Goal: Task Accomplishment & Management: Complete application form

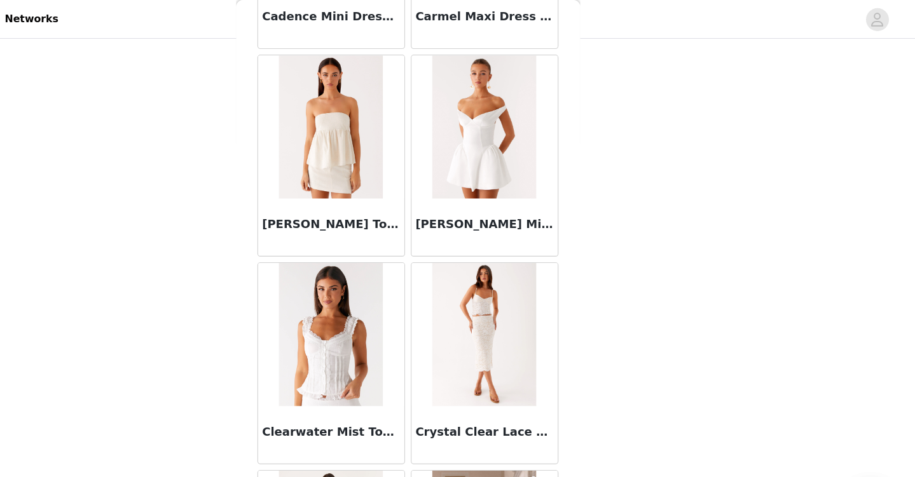
scroll to position [1468, 0]
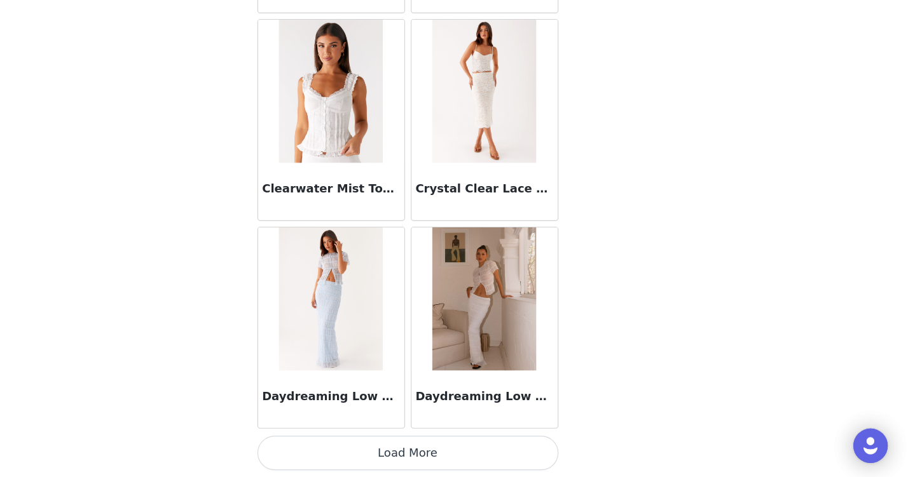
click at [468, 449] on button "Load More" at bounding box center [457, 456] width 267 height 31
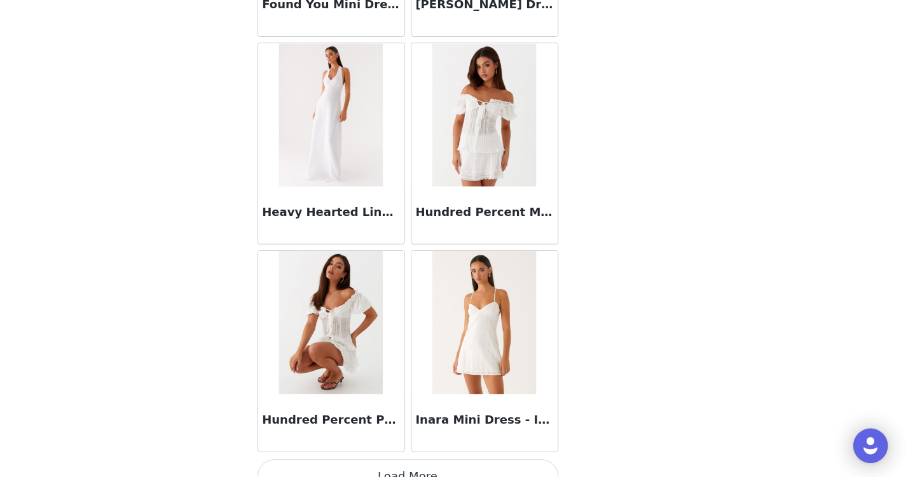
scroll to position [3312, 0]
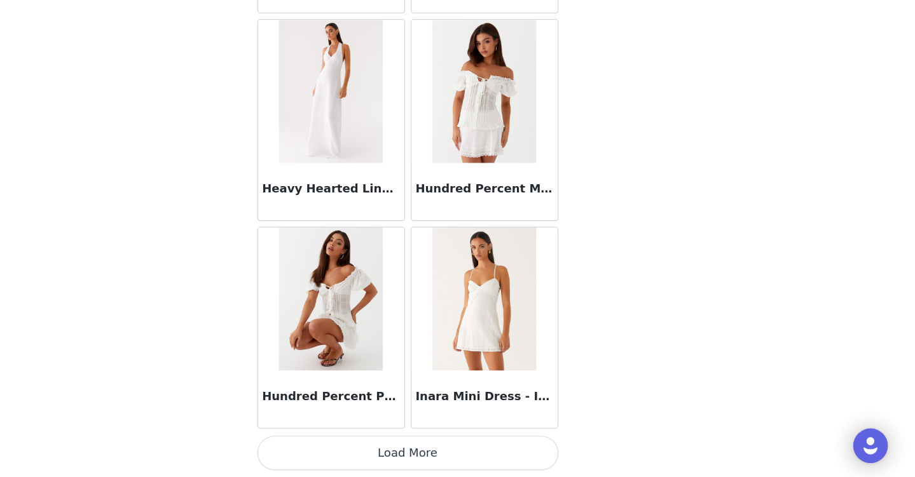
click at [444, 451] on button "Load More" at bounding box center [457, 456] width 267 height 31
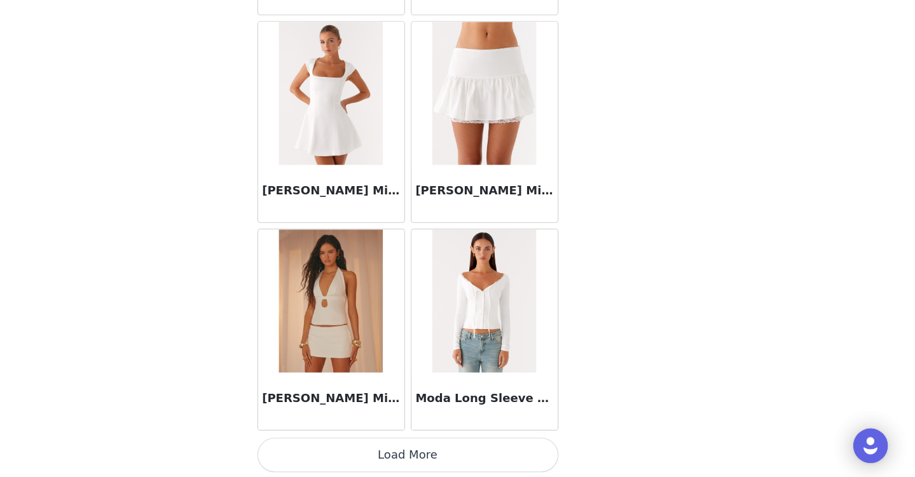
scroll to position [5155, 0]
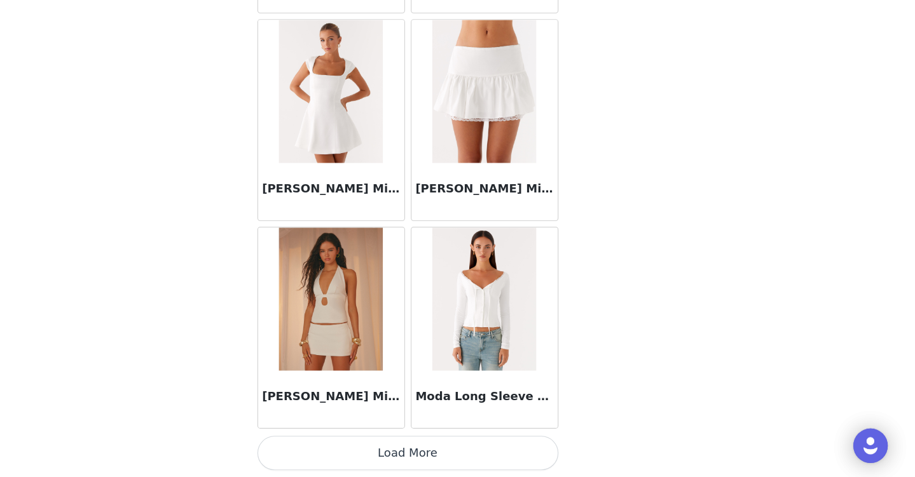
click at [442, 442] on button "Load More" at bounding box center [457, 456] width 267 height 31
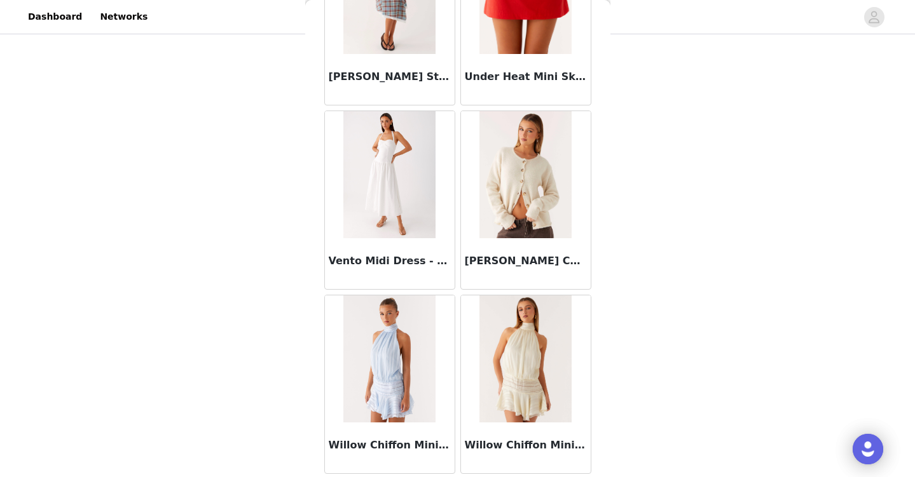
scroll to position [6999, 0]
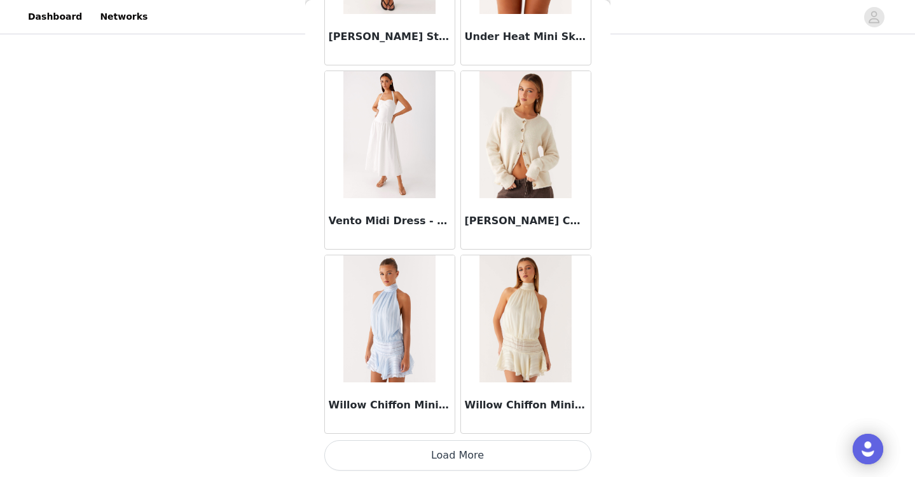
click at [437, 451] on button "Load More" at bounding box center [457, 456] width 267 height 31
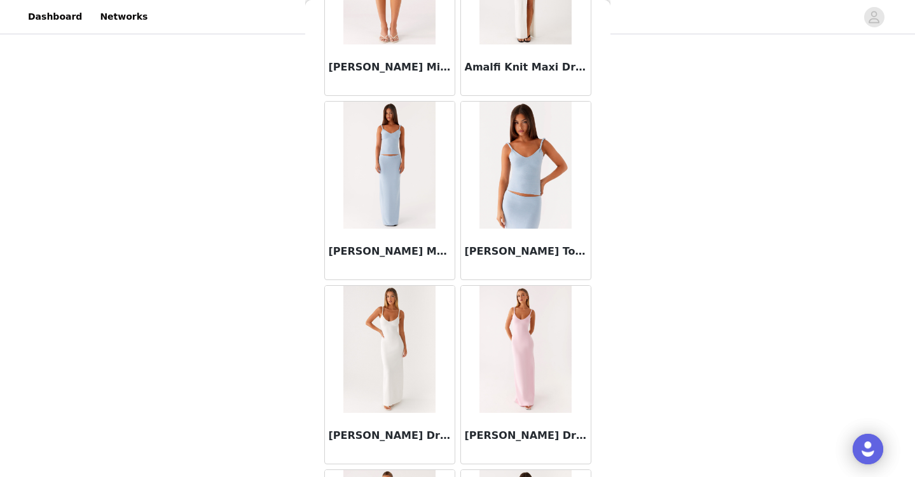
scroll to position [0, 0]
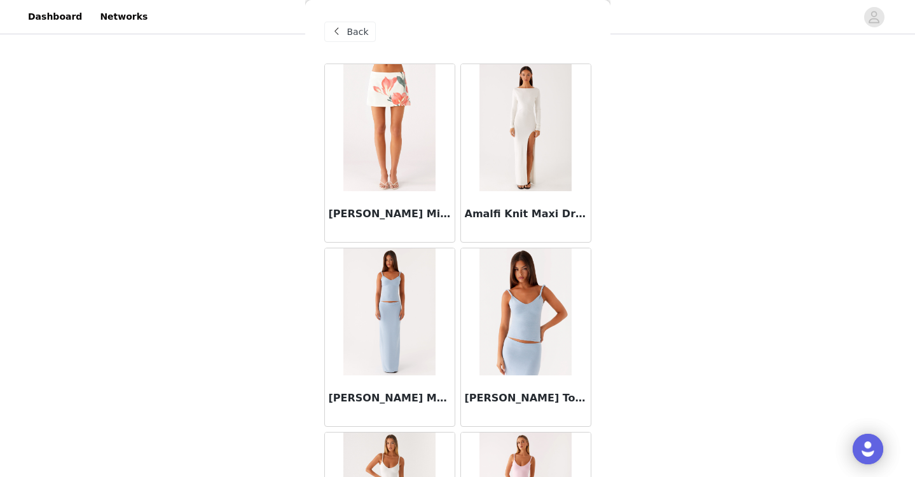
click at [343, 23] on div "Back" at bounding box center [349, 32] width 51 height 20
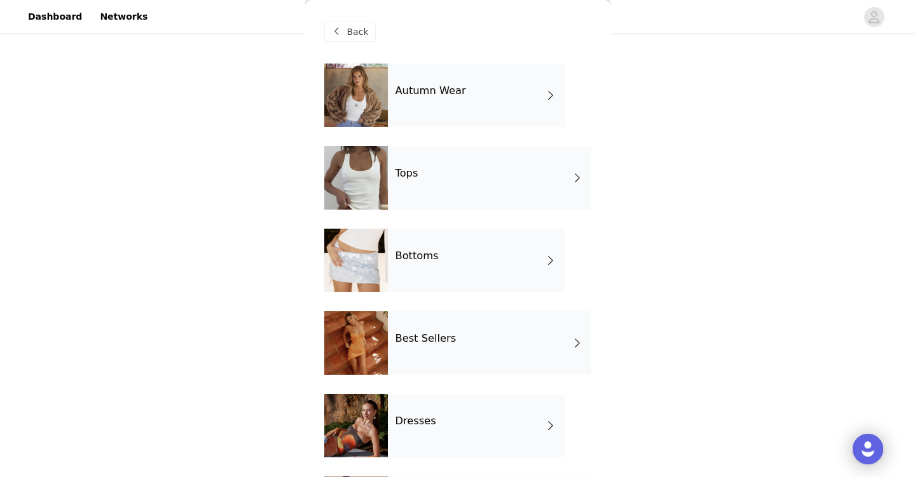
click at [439, 188] on div "Tops" at bounding box center [489, 178] width 203 height 64
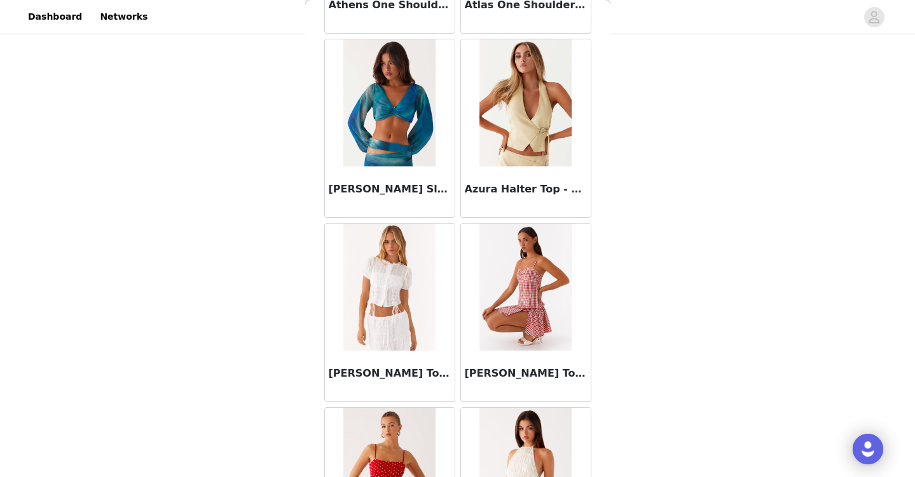
scroll to position [1468, 0]
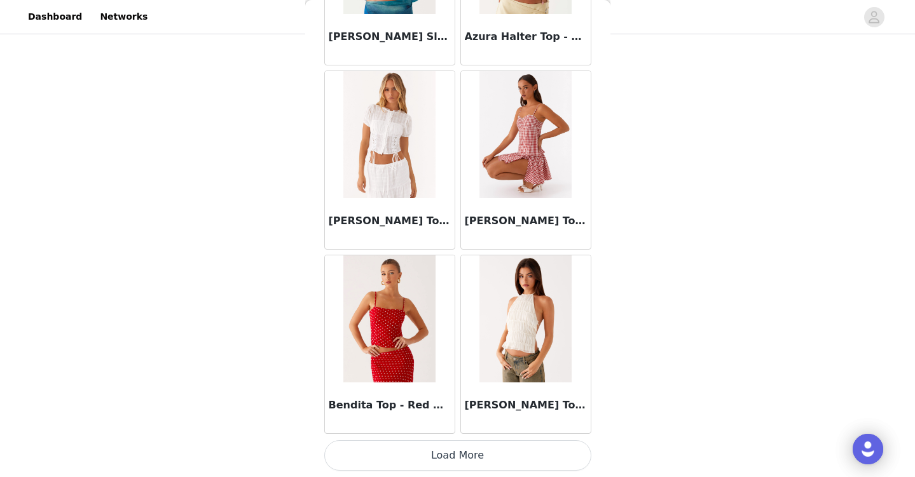
click at [440, 450] on button "Load More" at bounding box center [457, 456] width 267 height 31
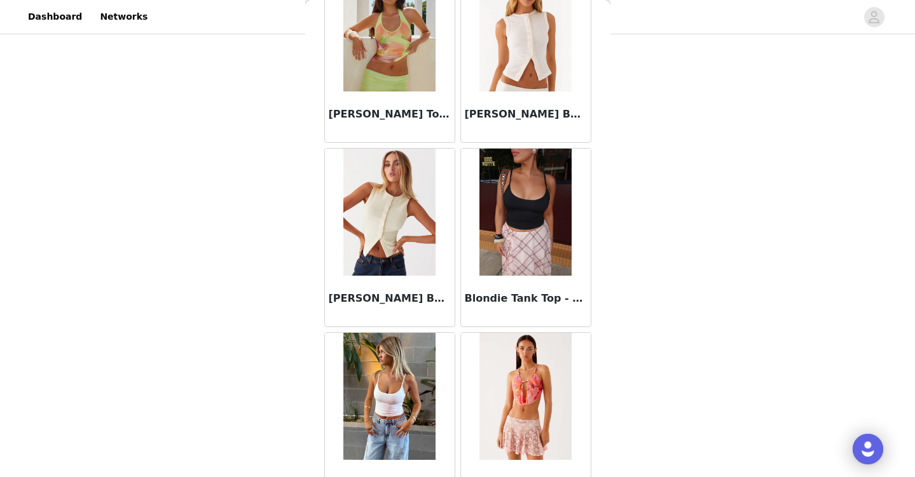
scroll to position [1961, 0]
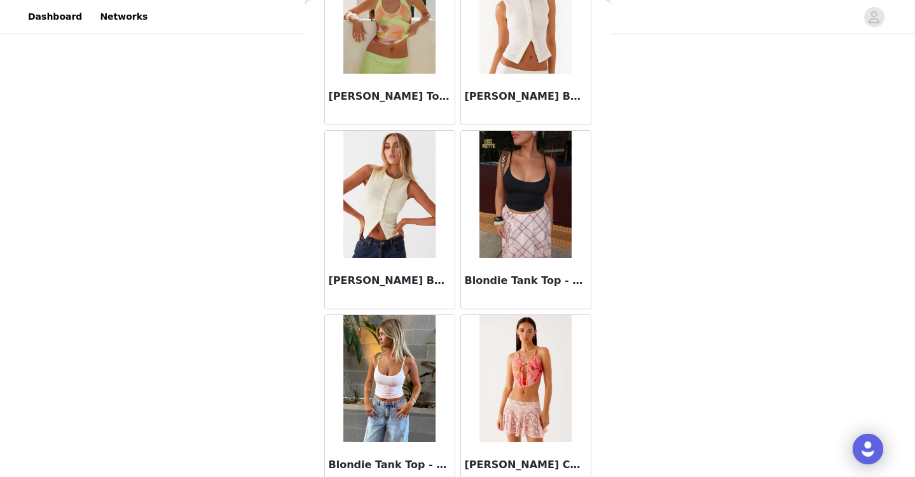
click at [404, 223] on img at bounding box center [389, 194] width 92 height 127
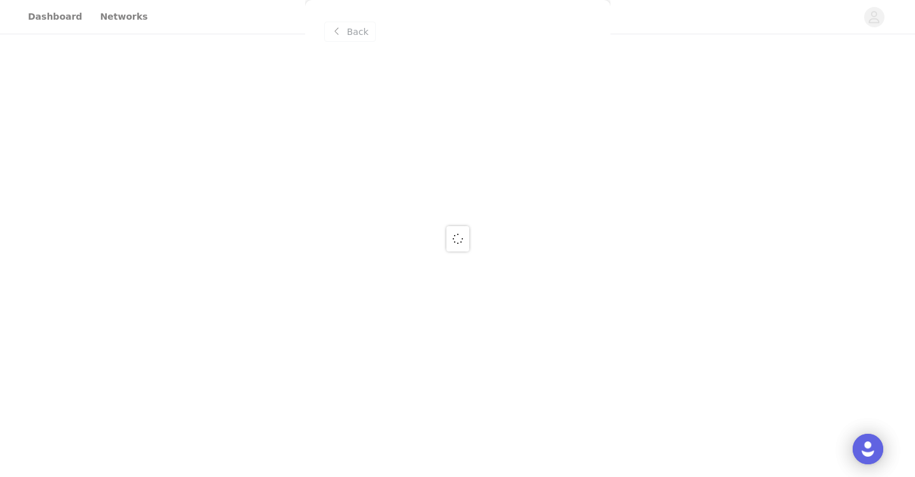
scroll to position [0, 0]
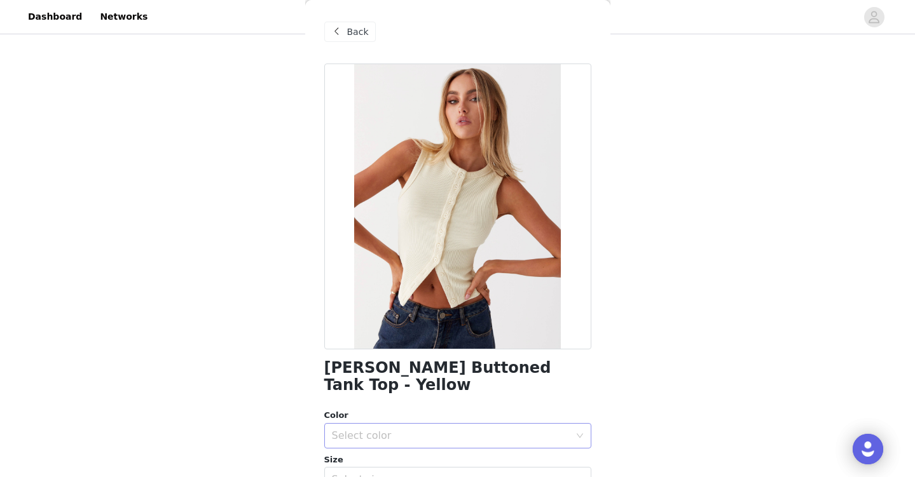
click at [401, 424] on div "Select color" at bounding box center [453, 436] width 243 height 24
click at [396, 447] on li "Ribbed Knit" at bounding box center [457, 447] width 267 height 20
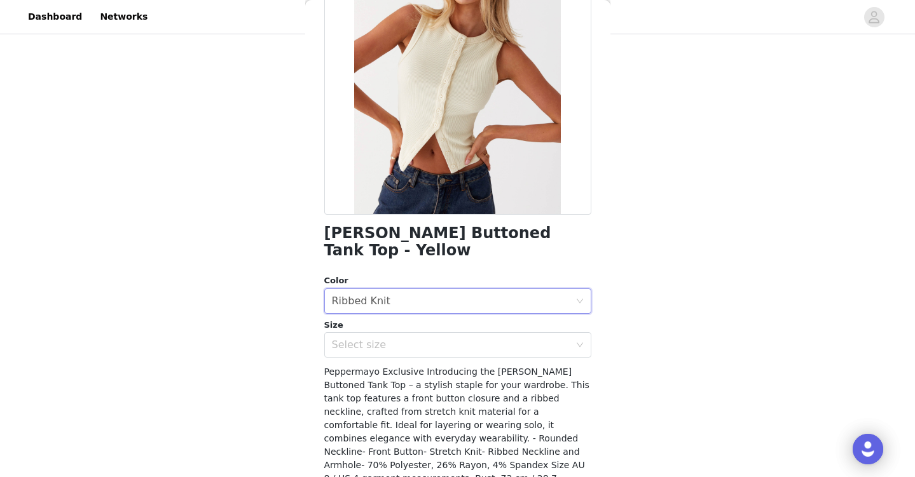
scroll to position [143, 0]
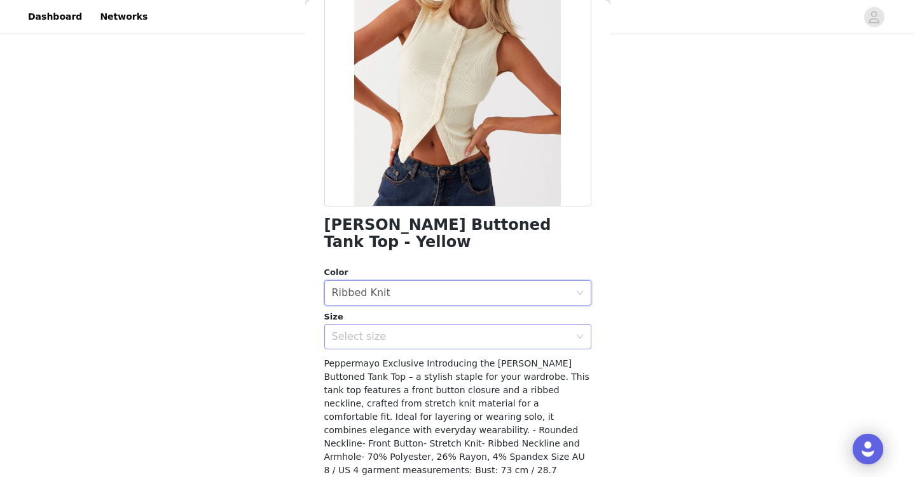
click at [418, 325] on div "Select size" at bounding box center [453, 337] width 243 height 24
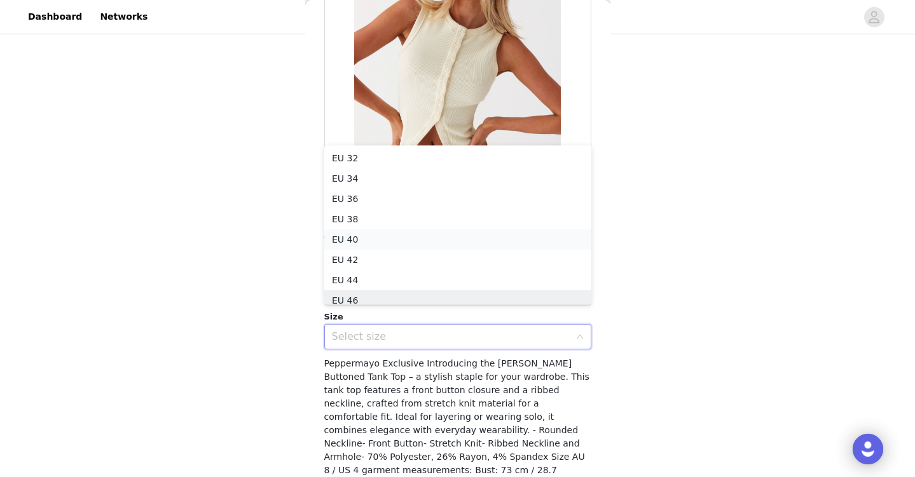
scroll to position [6, 0]
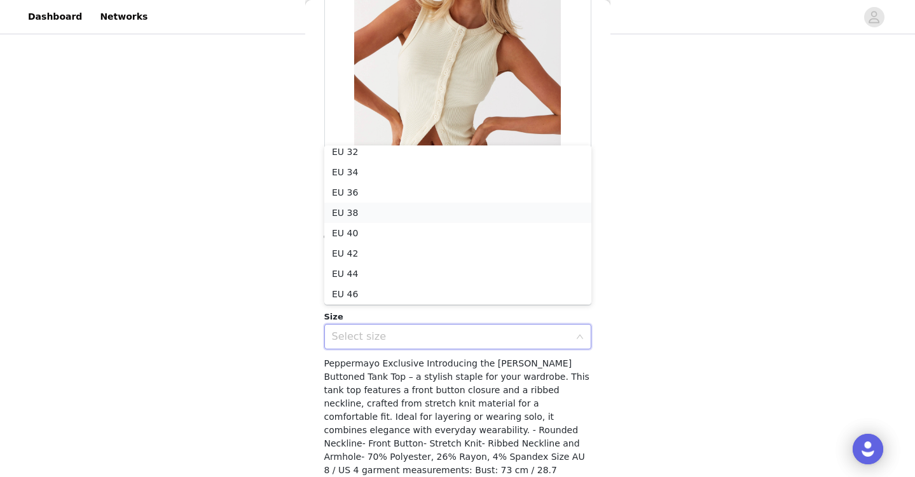
click at [425, 216] on li "EU 38" at bounding box center [457, 213] width 267 height 20
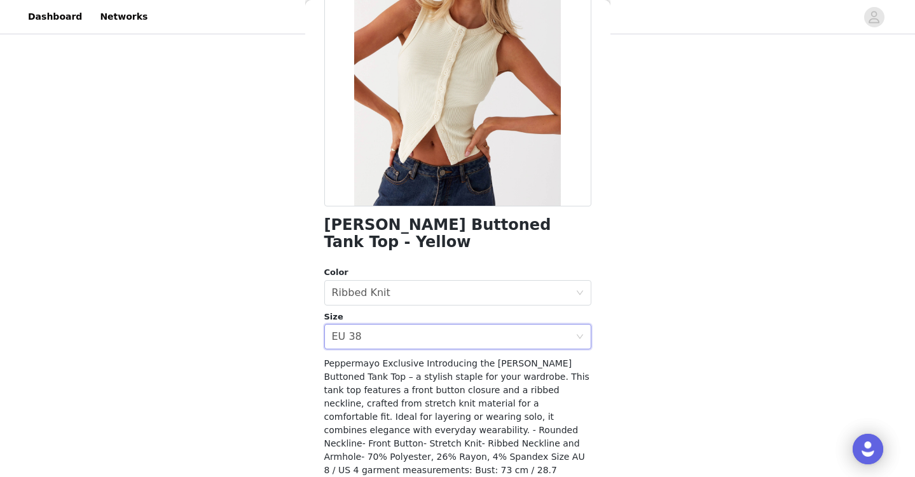
scroll to position [193, 0]
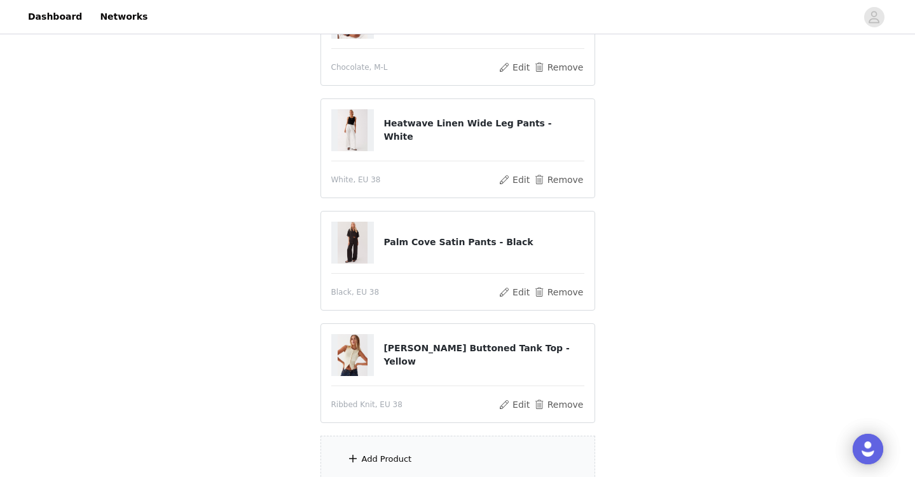
click at [420, 449] on div "Add Product" at bounding box center [457, 460] width 275 height 48
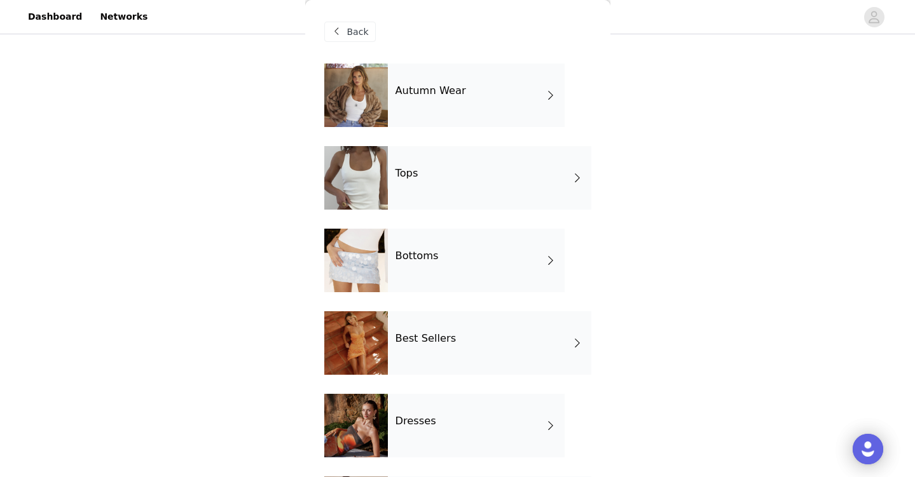
click at [417, 163] on div "Tops" at bounding box center [489, 178] width 203 height 64
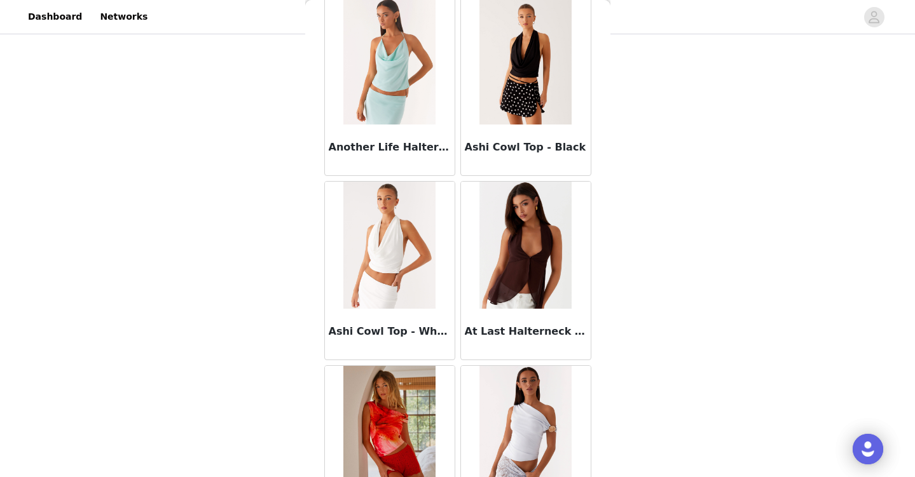
scroll to position [1468, 0]
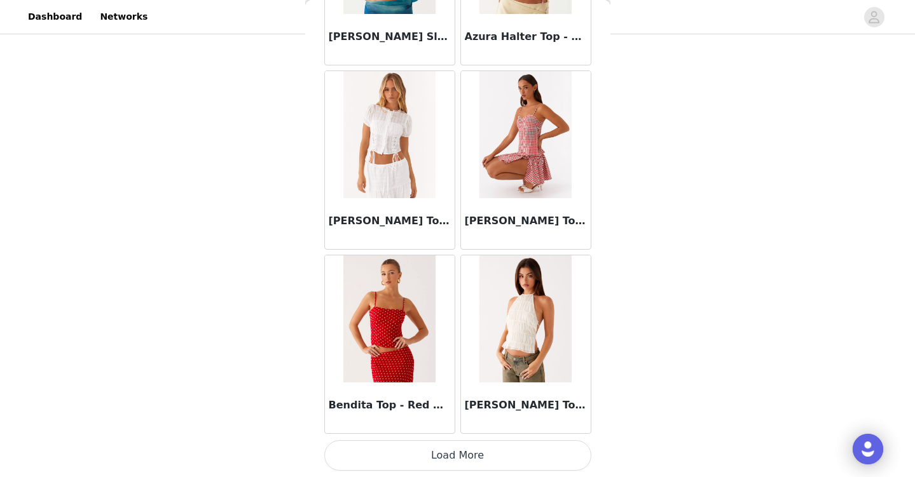
click at [434, 456] on button "Load More" at bounding box center [457, 456] width 267 height 31
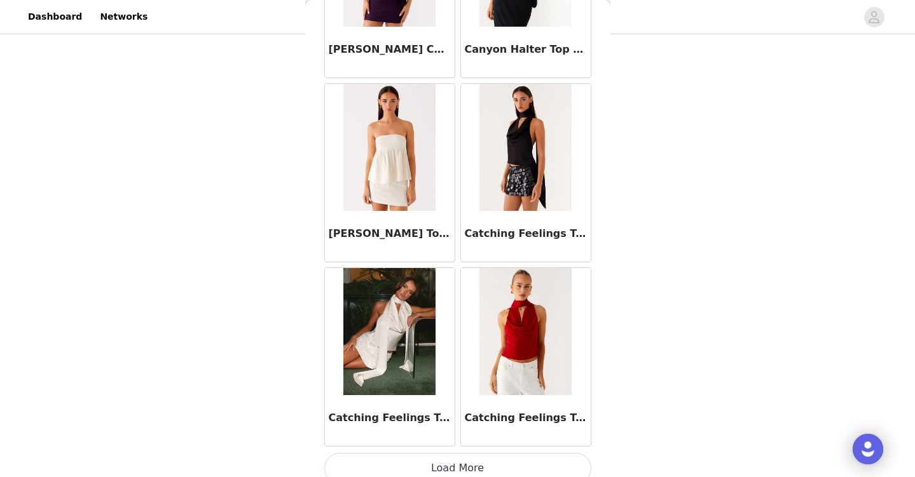
scroll to position [3312, 0]
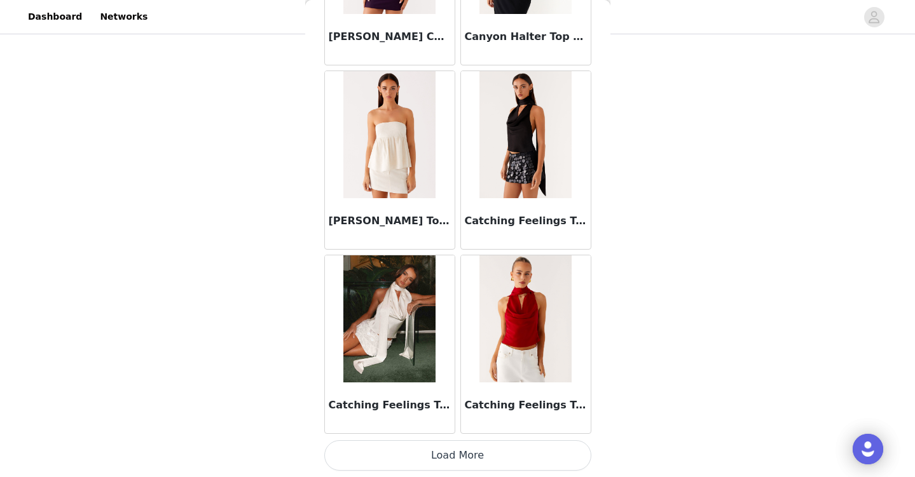
click at [442, 463] on button "Load More" at bounding box center [457, 456] width 267 height 31
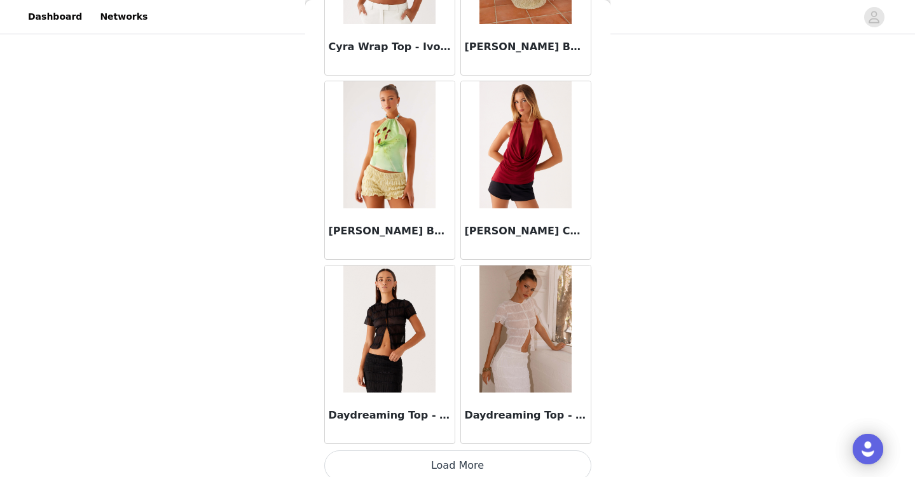
scroll to position [5155, 0]
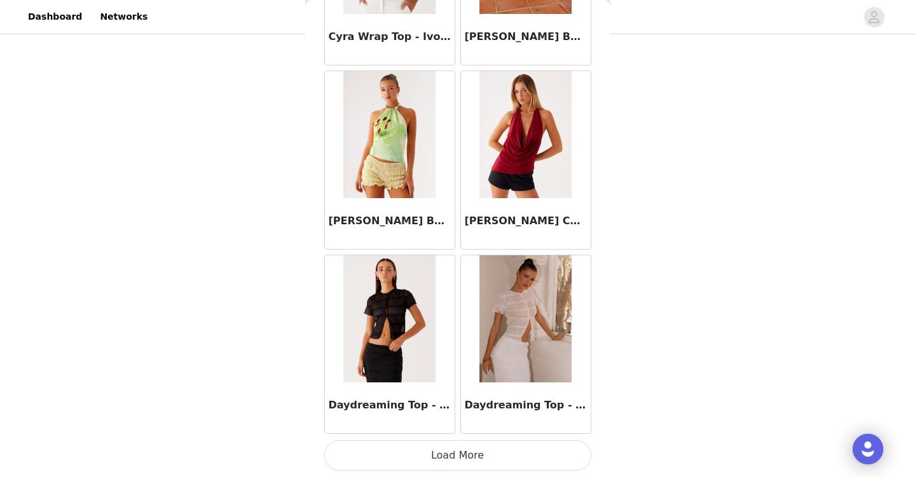
click at [453, 453] on button "Load More" at bounding box center [457, 456] width 267 height 31
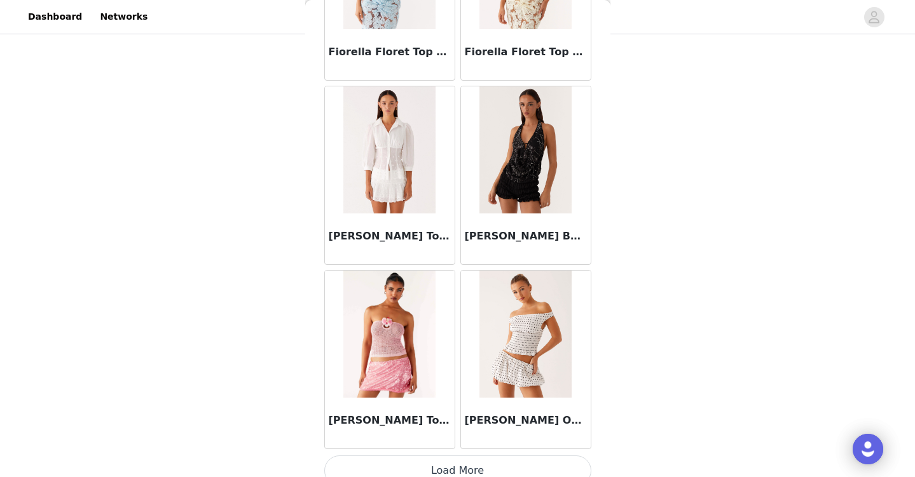
scroll to position [6999, 0]
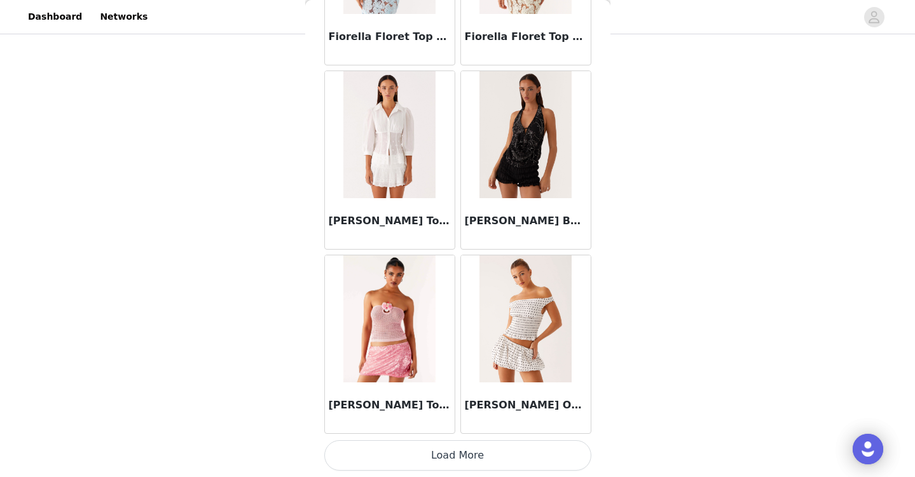
click at [460, 464] on button "Load More" at bounding box center [457, 456] width 267 height 31
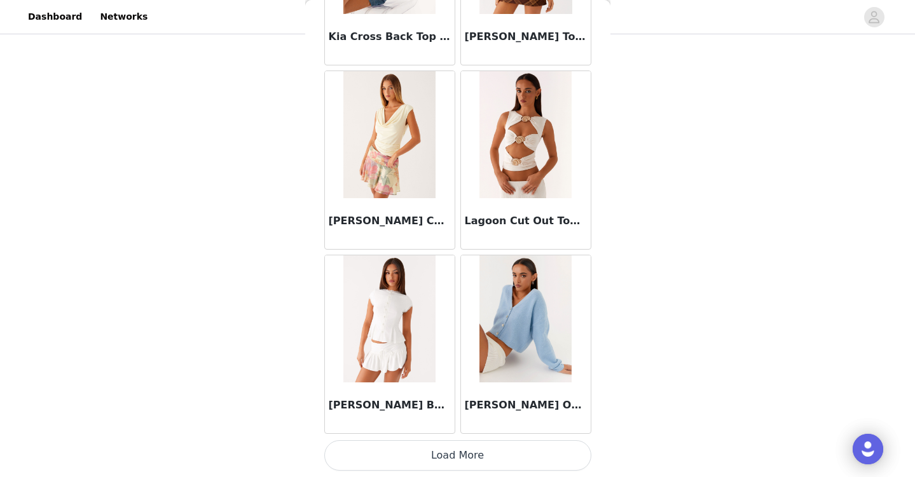
scroll to position [410, 0]
click at [448, 460] on button "Load More" at bounding box center [457, 456] width 267 height 31
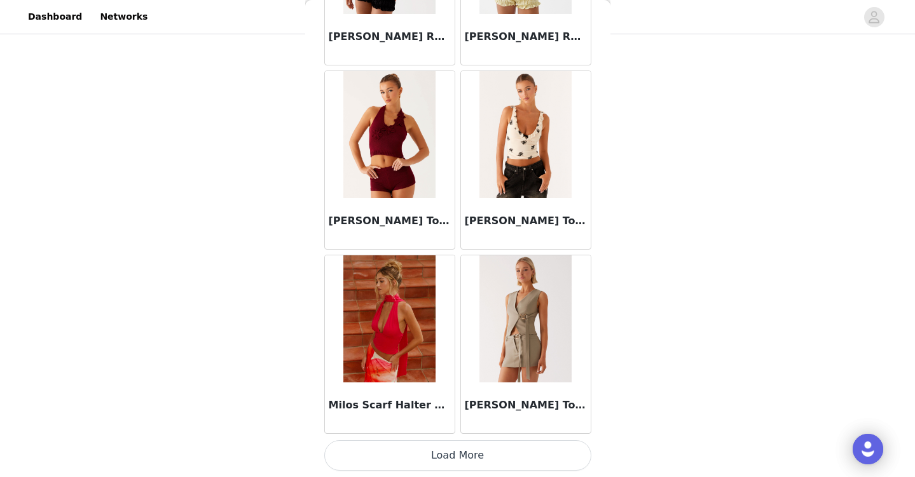
scroll to position [415, 0]
click at [451, 456] on button "Load More" at bounding box center [457, 456] width 267 height 31
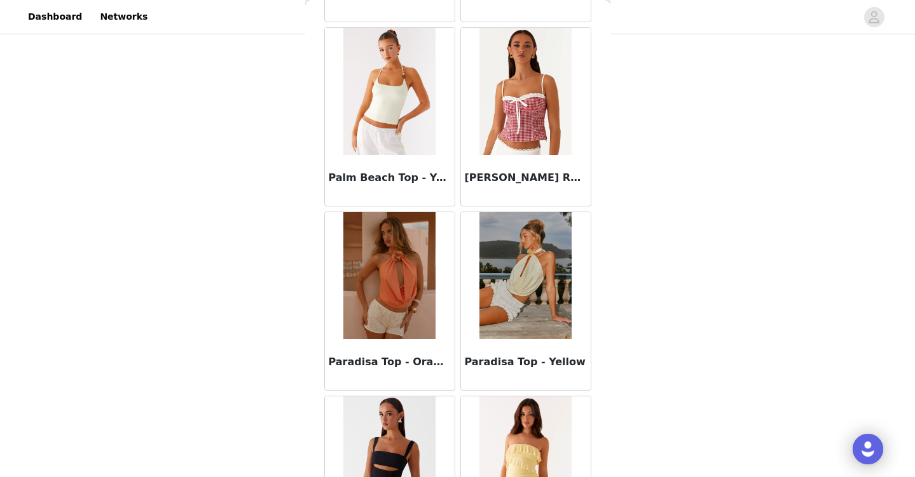
scroll to position [12530, 0]
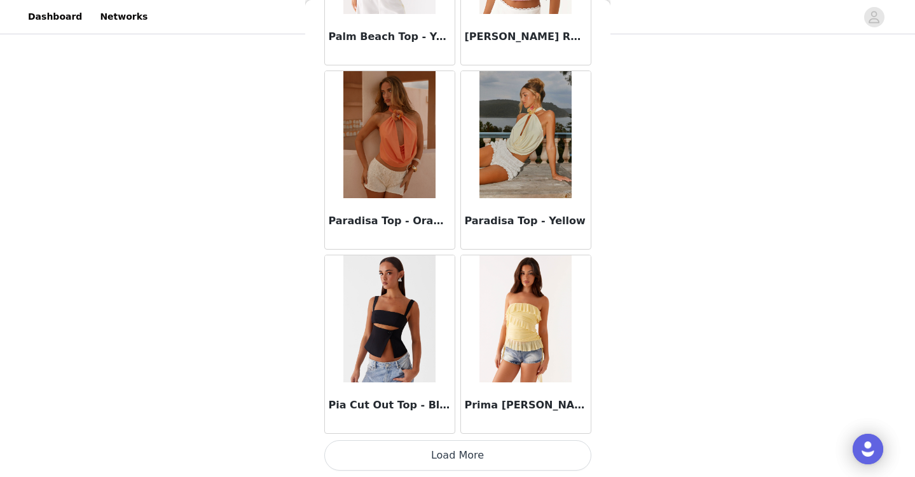
click at [451, 456] on button "Load More" at bounding box center [457, 456] width 267 height 31
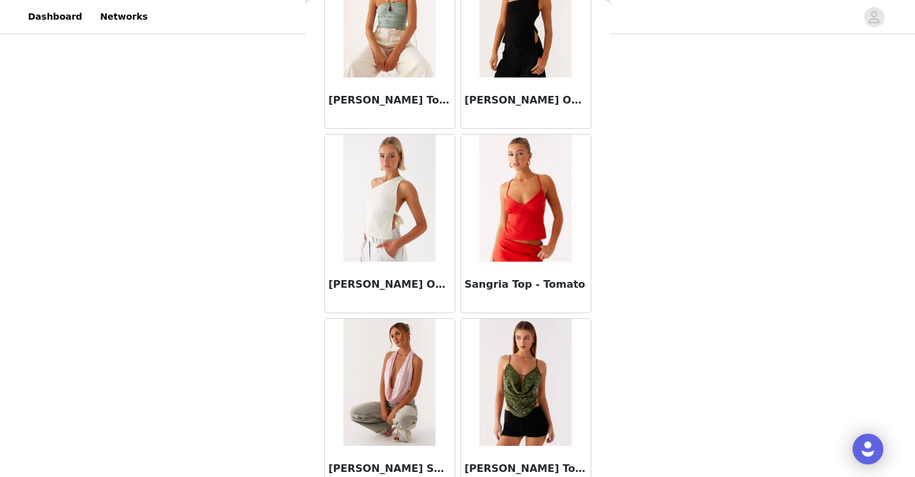
scroll to position [14374, 0]
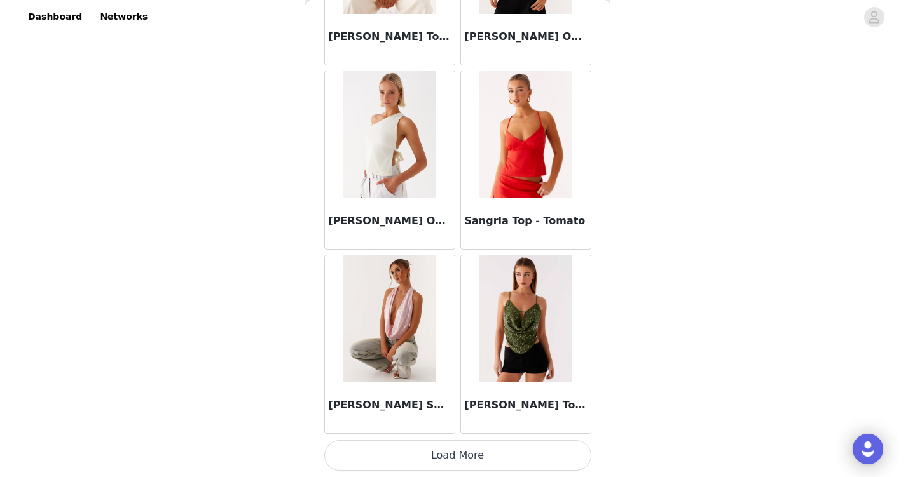
click at [460, 449] on button "Load More" at bounding box center [457, 456] width 267 height 31
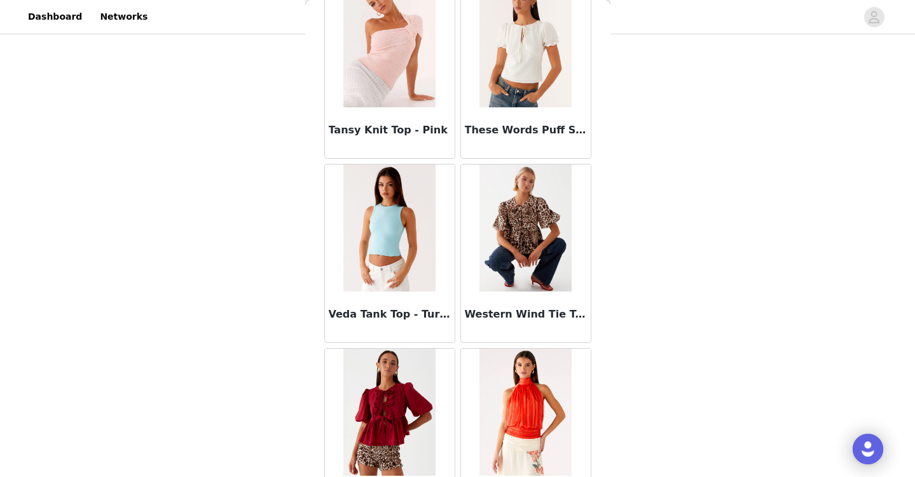
scroll to position [16218, 0]
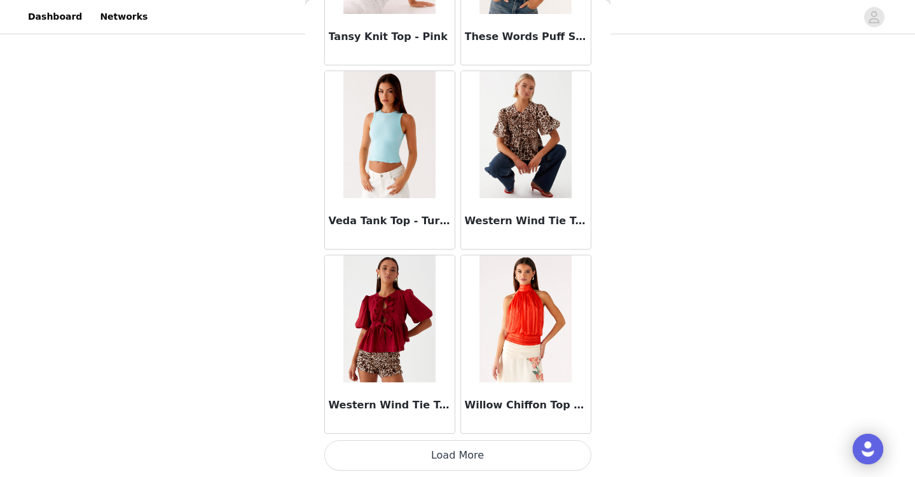
click at [447, 455] on button "Load More" at bounding box center [457, 456] width 267 height 31
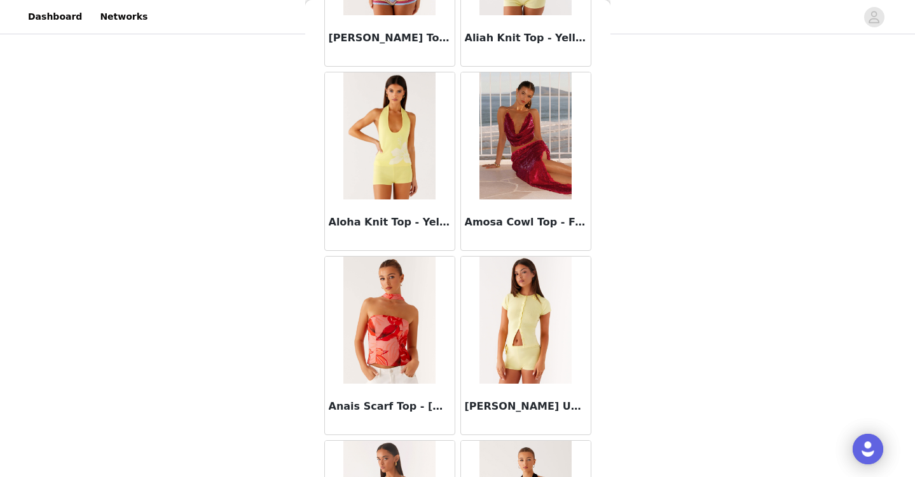
scroll to position [0, 0]
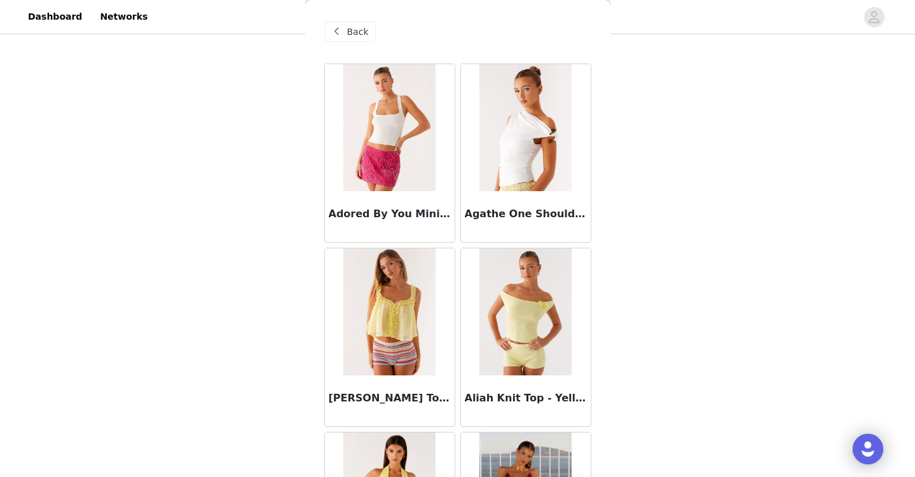
click at [334, 36] on span at bounding box center [336, 31] width 15 height 15
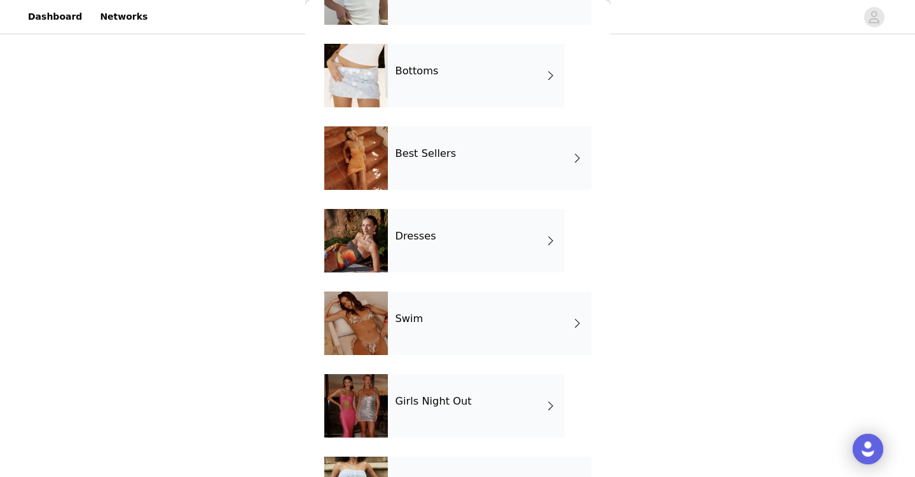
scroll to position [186, 0]
click at [456, 314] on div "Swim" at bounding box center [489, 323] width 203 height 64
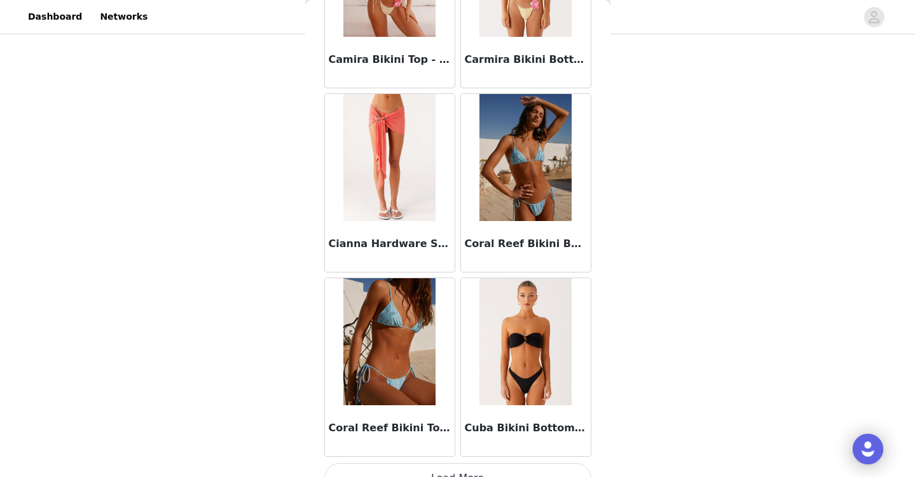
scroll to position [1468, 0]
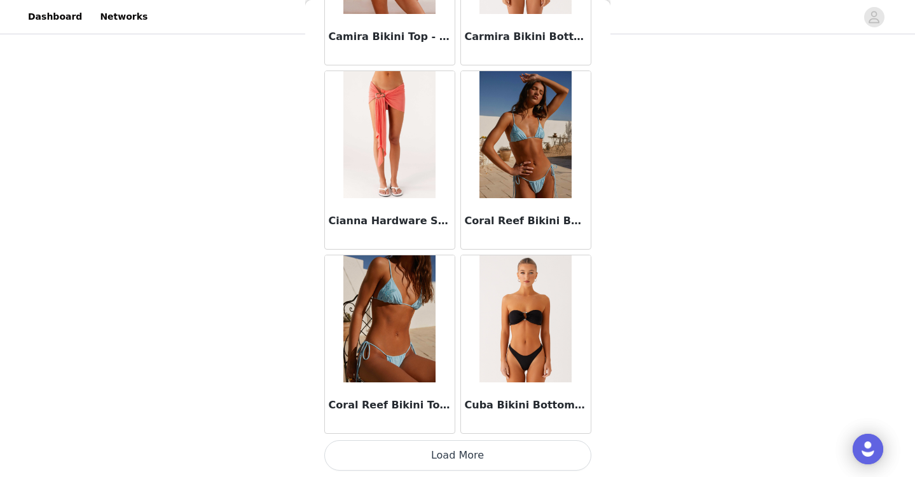
click at [451, 460] on button "Load More" at bounding box center [457, 456] width 267 height 31
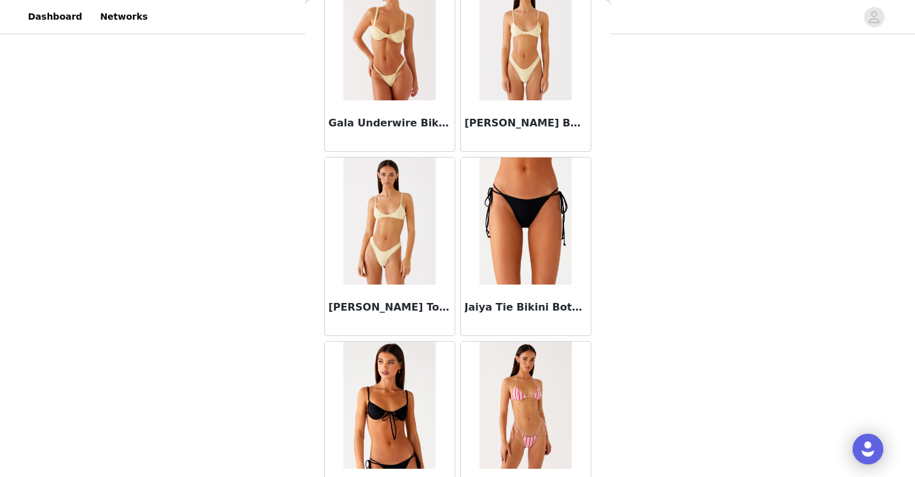
scroll to position [3312, 0]
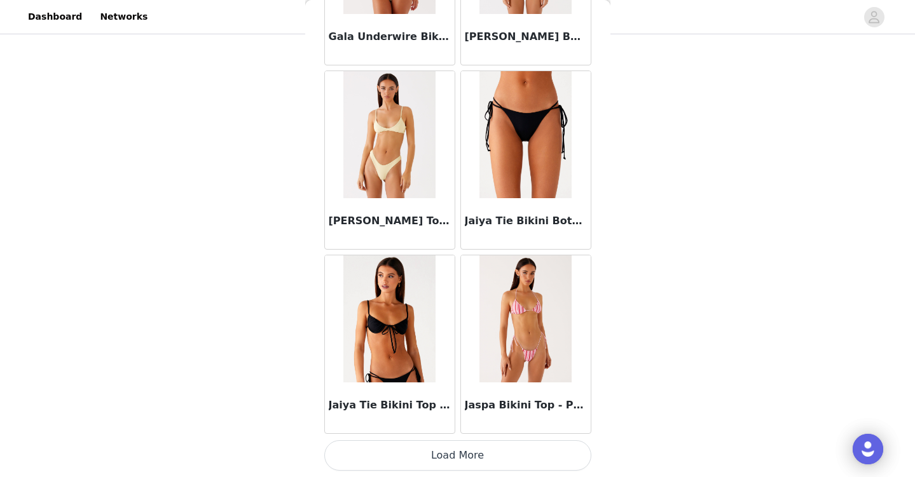
click at [465, 458] on button "Load More" at bounding box center [457, 456] width 267 height 31
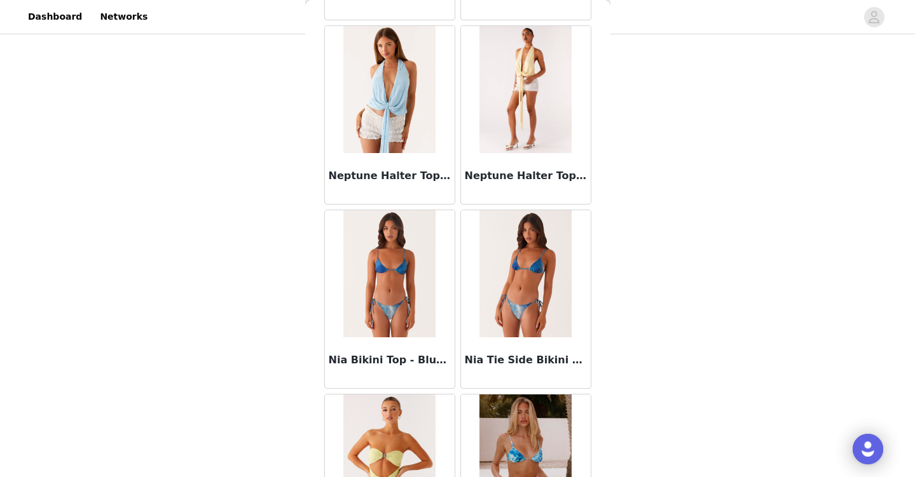
scroll to position [5155, 0]
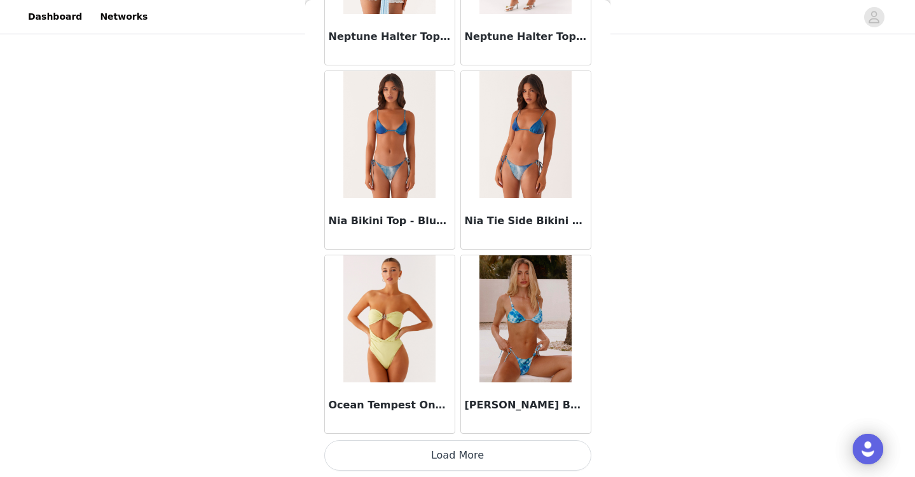
click at [455, 455] on button "Load More" at bounding box center [457, 456] width 267 height 31
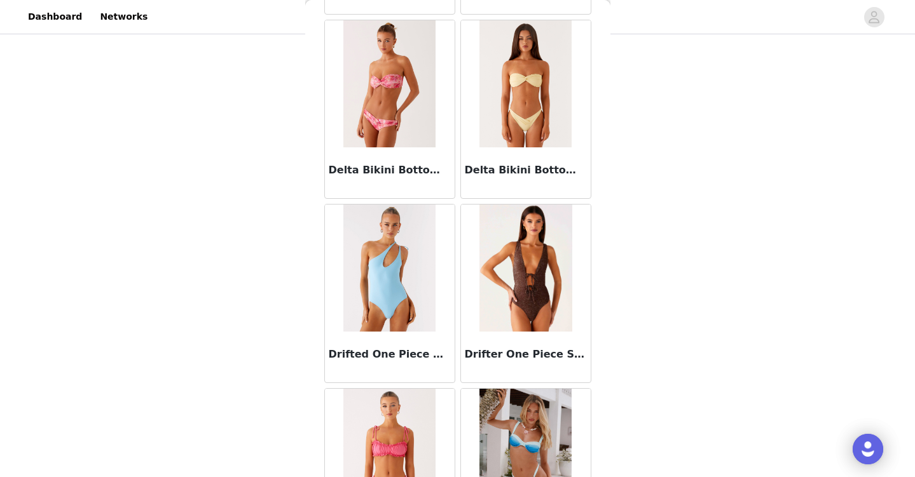
scroll to position [2441, 0]
click at [519, 277] on img at bounding box center [525, 267] width 93 height 127
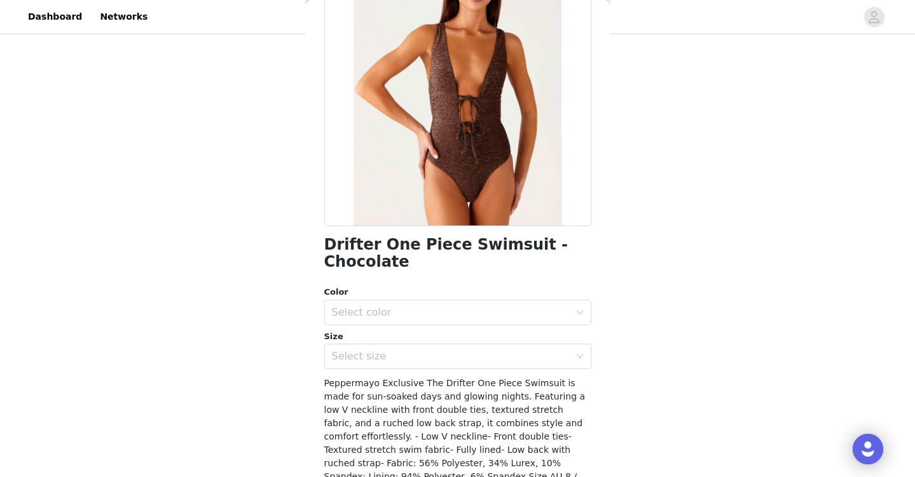
scroll to position [132, 0]
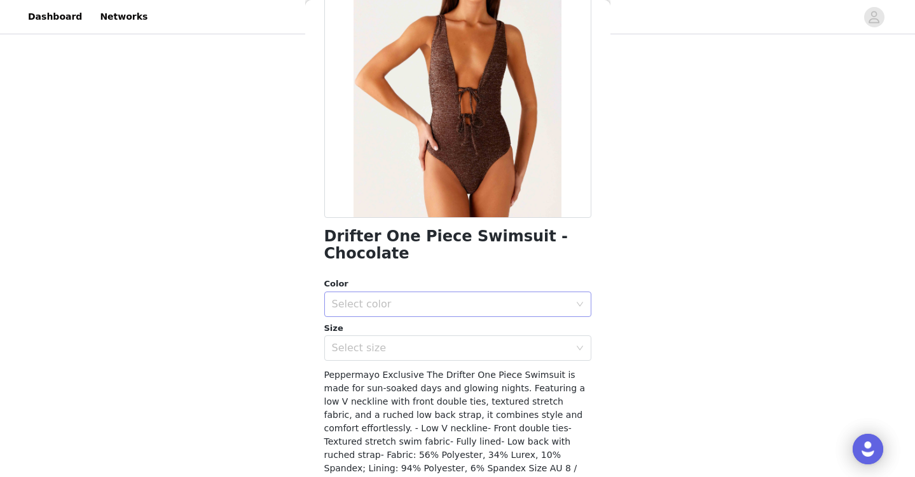
click at [409, 313] on div "Select color" at bounding box center [453, 304] width 243 height 24
click at [409, 327] on li "Chocolate" at bounding box center [457, 332] width 267 height 20
click at [408, 352] on div "Select size" at bounding box center [451, 348] width 238 height 13
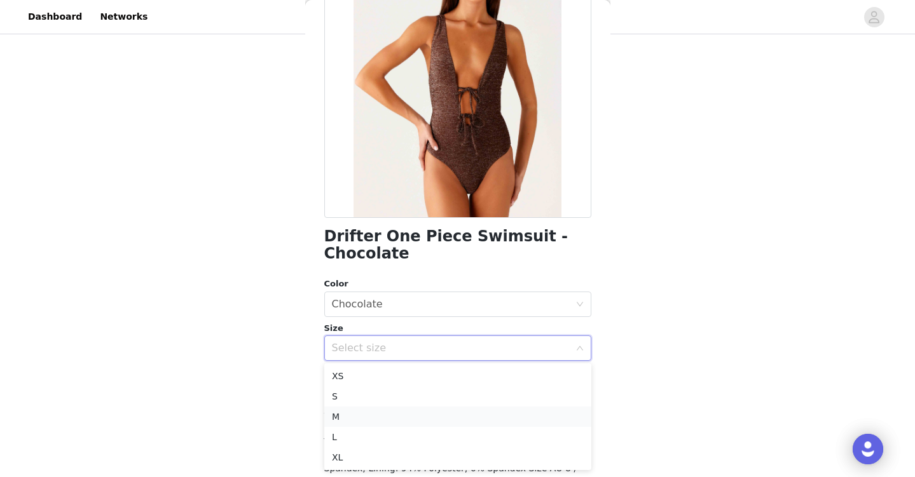
click at [397, 415] on li "M" at bounding box center [457, 417] width 267 height 20
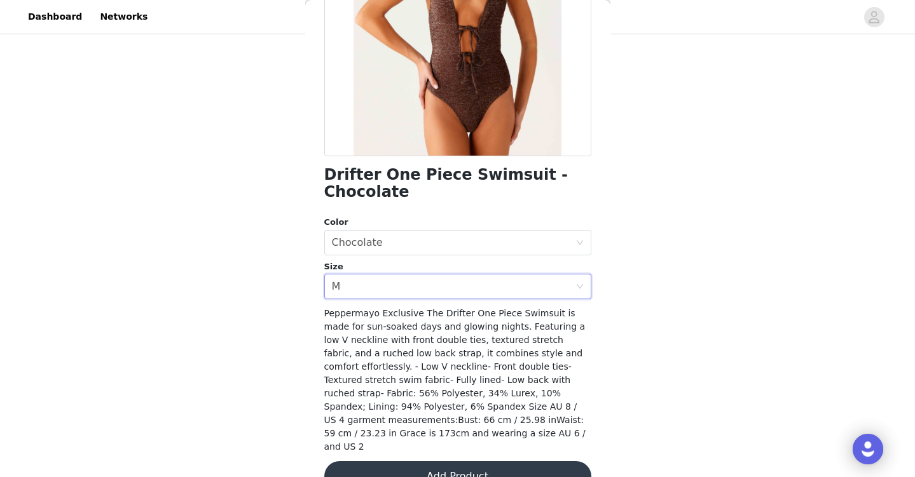
scroll to position [210, 0]
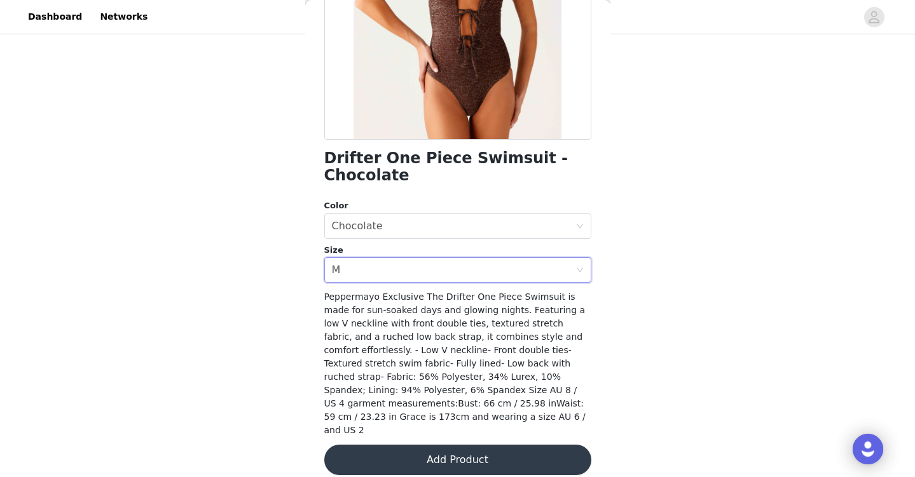
click at [411, 452] on button "Add Product" at bounding box center [457, 460] width 267 height 31
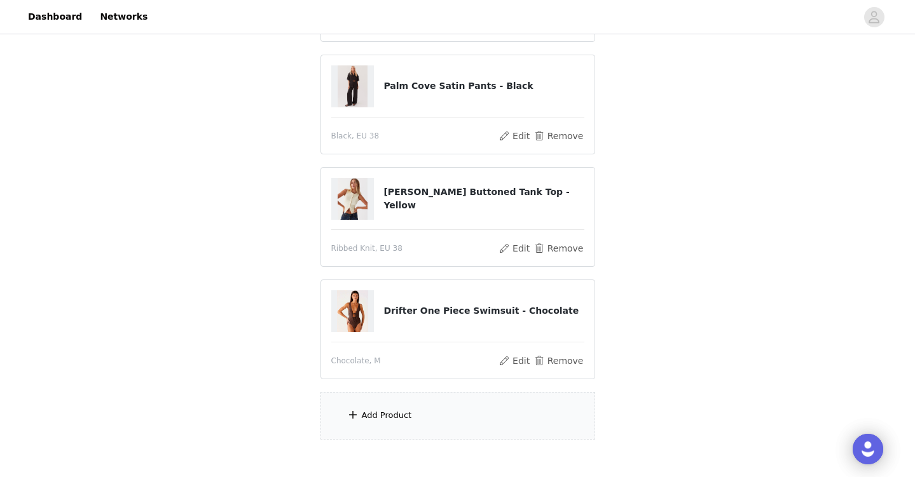
scroll to position [527, 0]
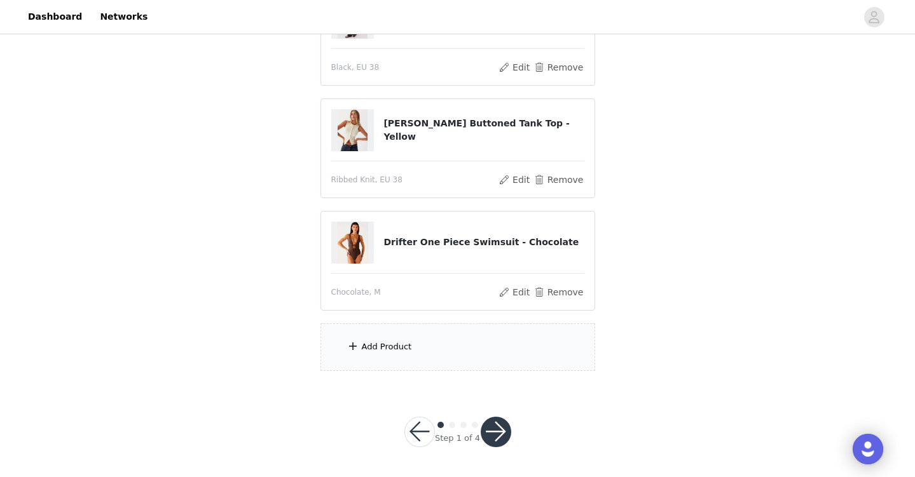
click at [373, 350] on div "Add Product" at bounding box center [387, 347] width 50 height 13
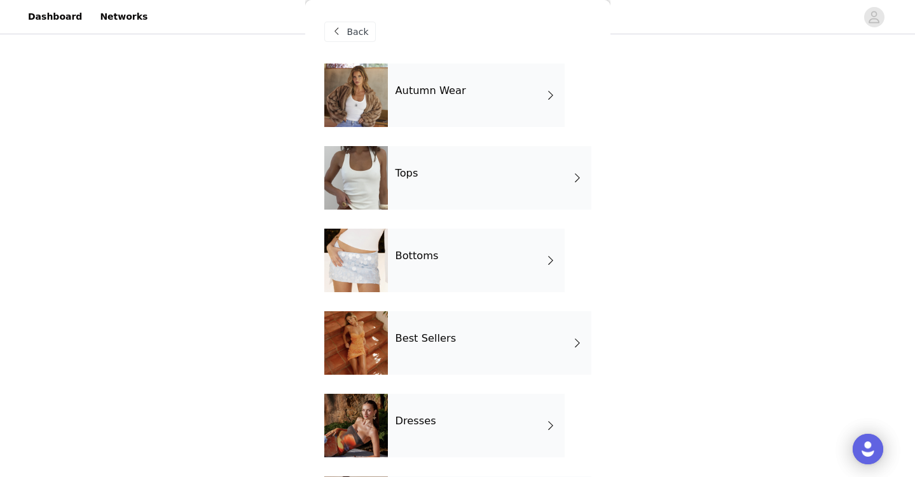
click at [413, 113] on div "Autumn Wear" at bounding box center [476, 96] width 177 height 64
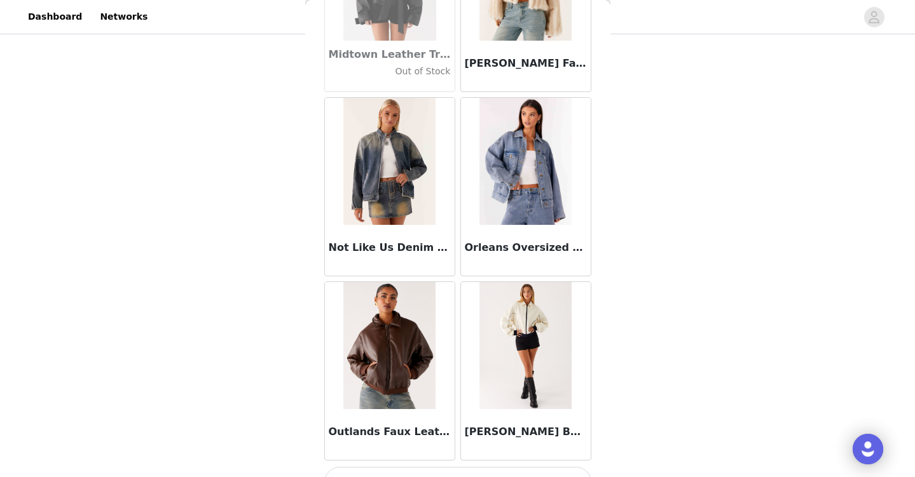
scroll to position [1468, 0]
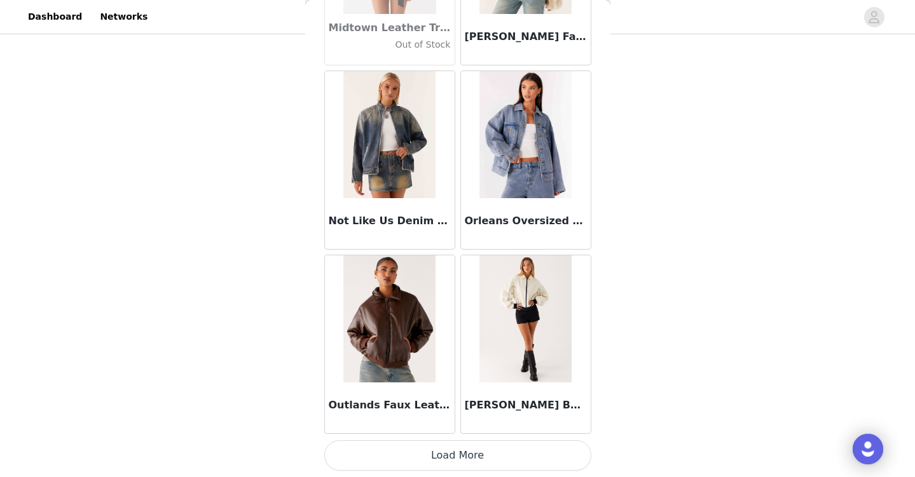
click at [457, 455] on button "Load More" at bounding box center [457, 456] width 267 height 31
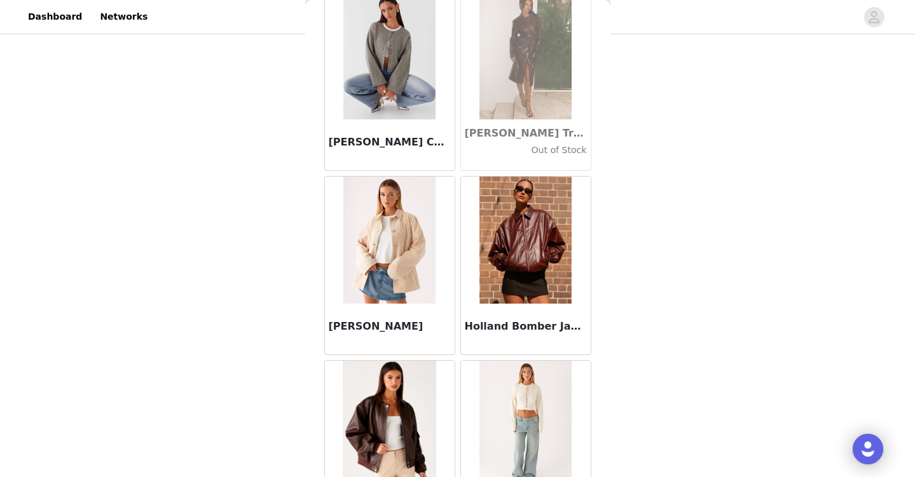
scroll to position [225, 0]
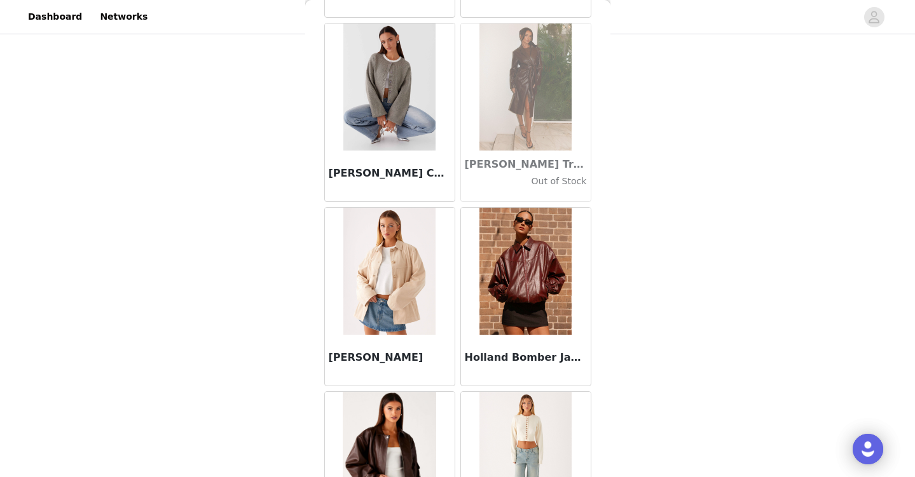
click at [362, 246] on img at bounding box center [389, 271] width 92 height 127
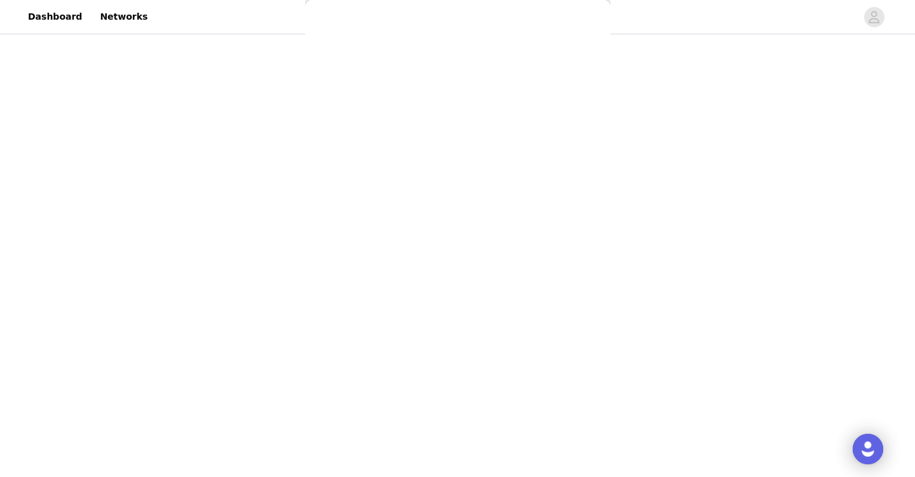
scroll to position [179, 0]
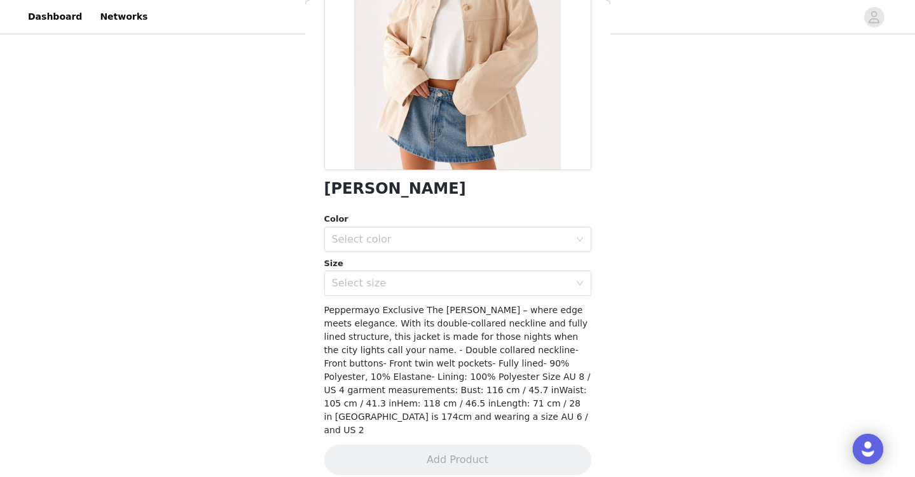
click at [362, 246] on div "Select color" at bounding box center [453, 240] width 243 height 24
click at [360, 265] on li "Tan" at bounding box center [457, 267] width 267 height 20
click at [348, 290] on div "Select size" at bounding box center [453, 283] width 243 height 24
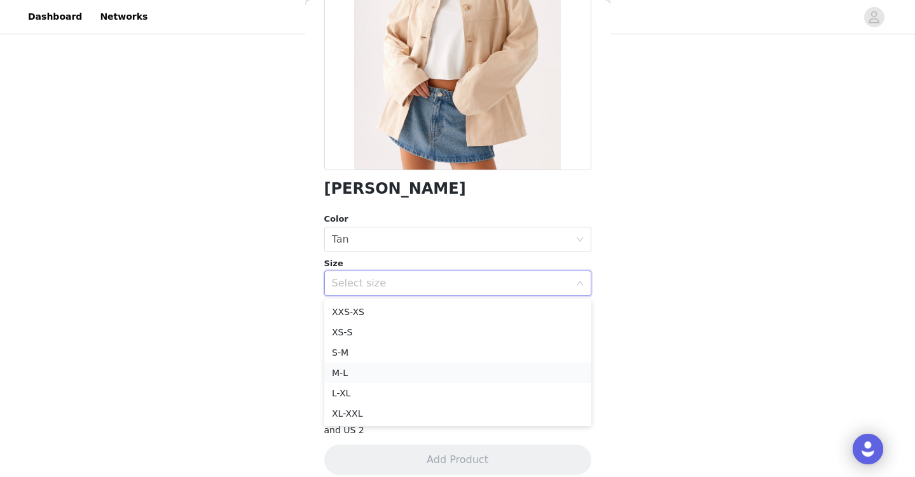
click at [349, 375] on li "M-L" at bounding box center [457, 373] width 267 height 20
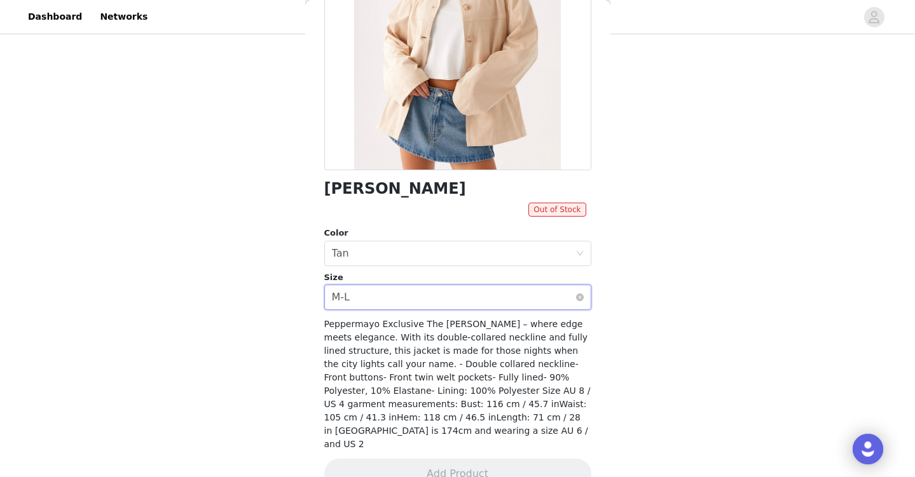
click at [350, 291] on div "Select size M-L" at bounding box center [453, 297] width 243 height 24
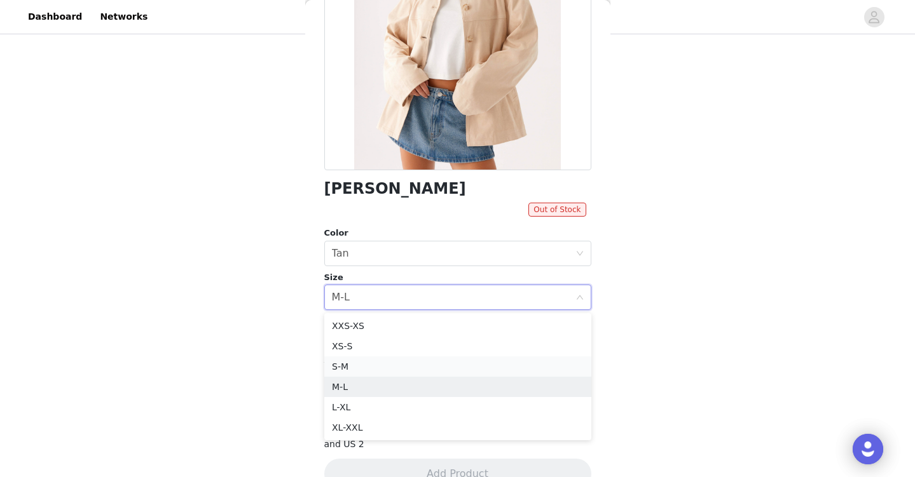
click at [350, 360] on li "S-M" at bounding box center [457, 367] width 267 height 20
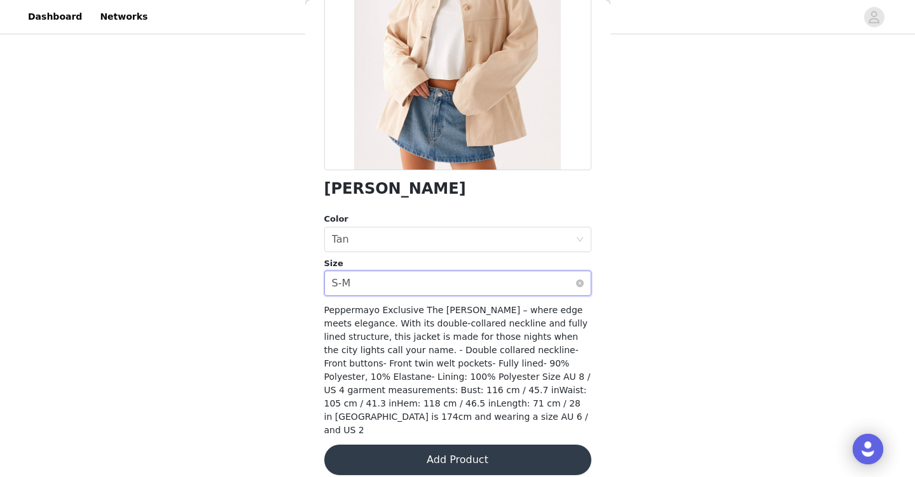
click at [369, 280] on div "Select size S-M" at bounding box center [453, 283] width 243 height 24
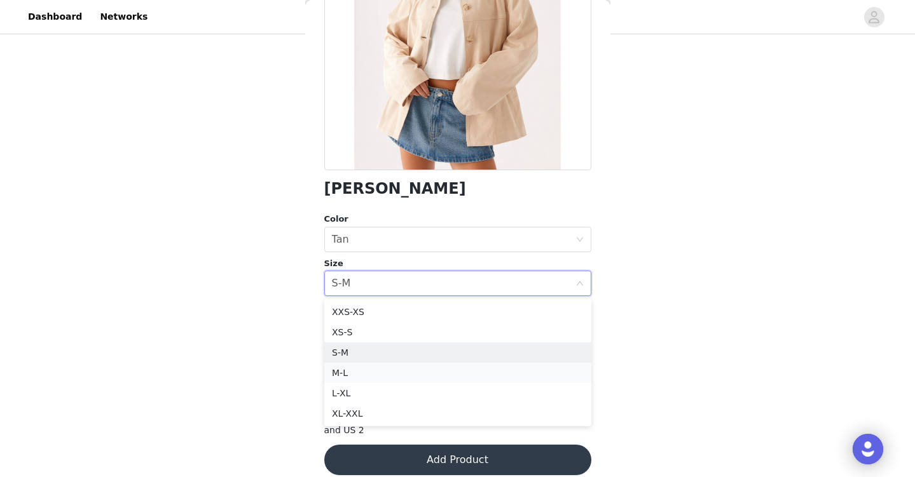
click at [352, 370] on li "M-L" at bounding box center [457, 373] width 267 height 20
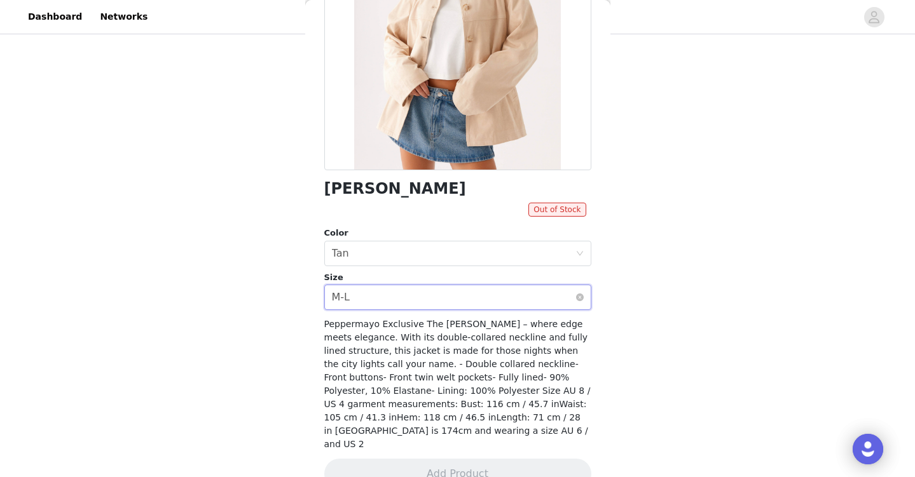
click at [372, 288] on div "Select size M-L" at bounding box center [453, 297] width 243 height 24
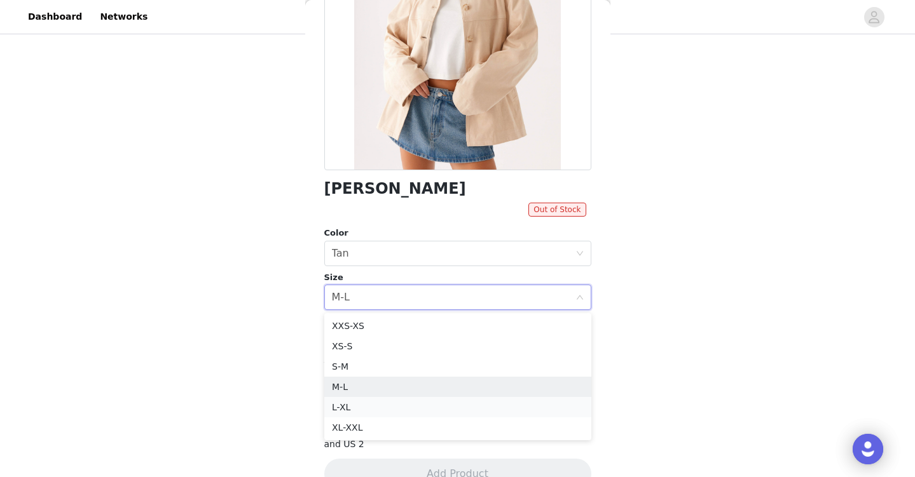
click at [350, 399] on li "L-XL" at bounding box center [457, 407] width 267 height 20
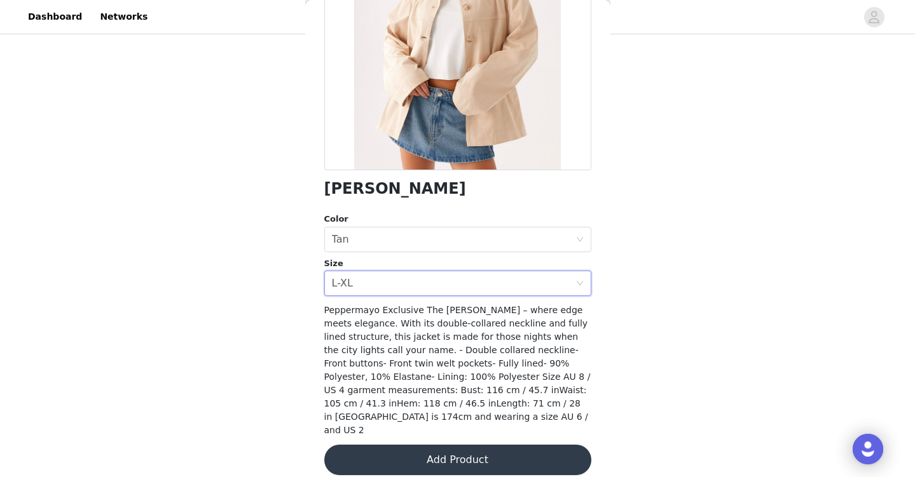
click at [398, 457] on button "Add Product" at bounding box center [457, 460] width 267 height 31
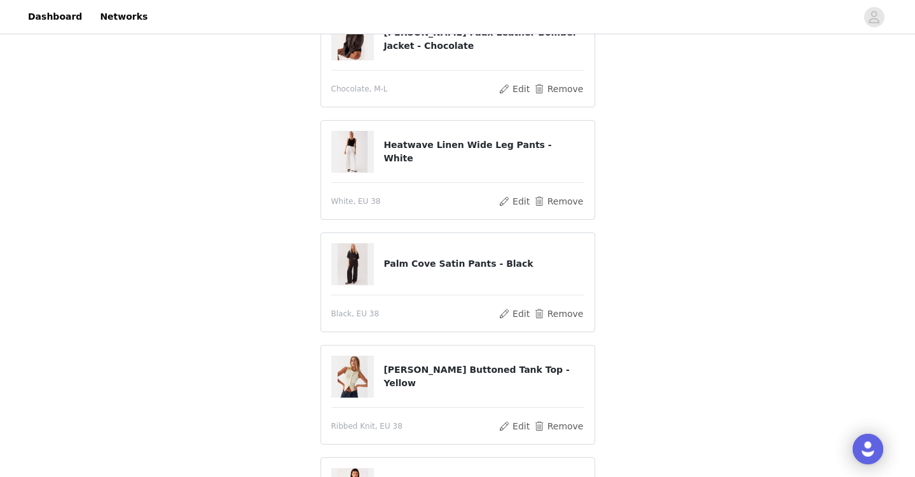
scroll to position [558, 0]
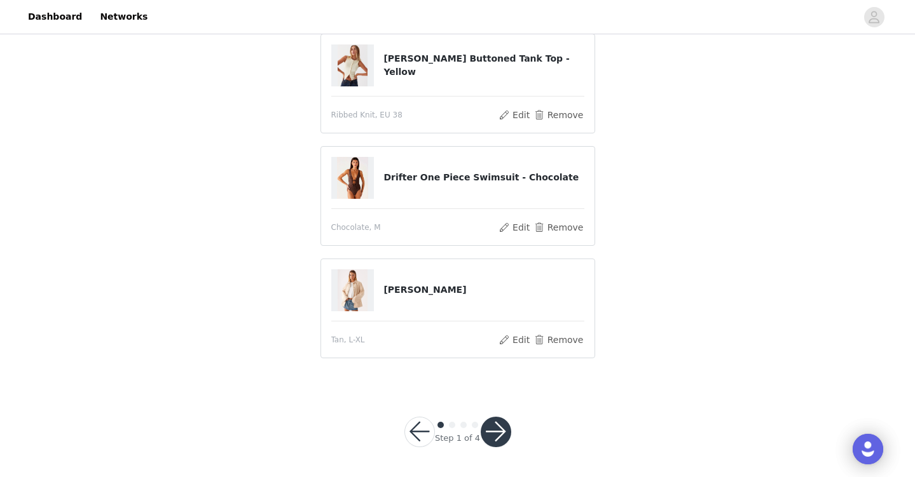
click at [495, 439] on button "button" at bounding box center [496, 432] width 31 height 31
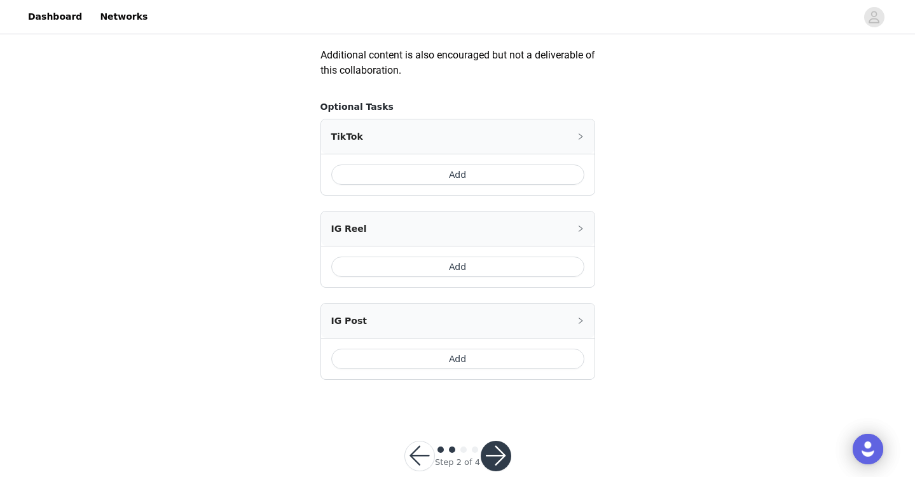
scroll to position [761, 0]
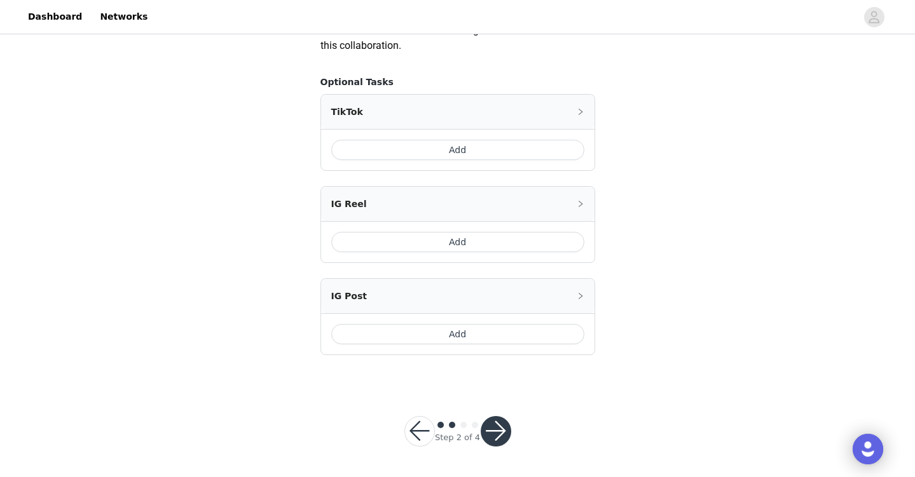
click at [498, 434] on button "button" at bounding box center [496, 431] width 31 height 31
click at [492, 435] on button "button" at bounding box center [496, 431] width 31 height 31
click at [575, 106] on div "TikTok" at bounding box center [457, 112] width 273 height 34
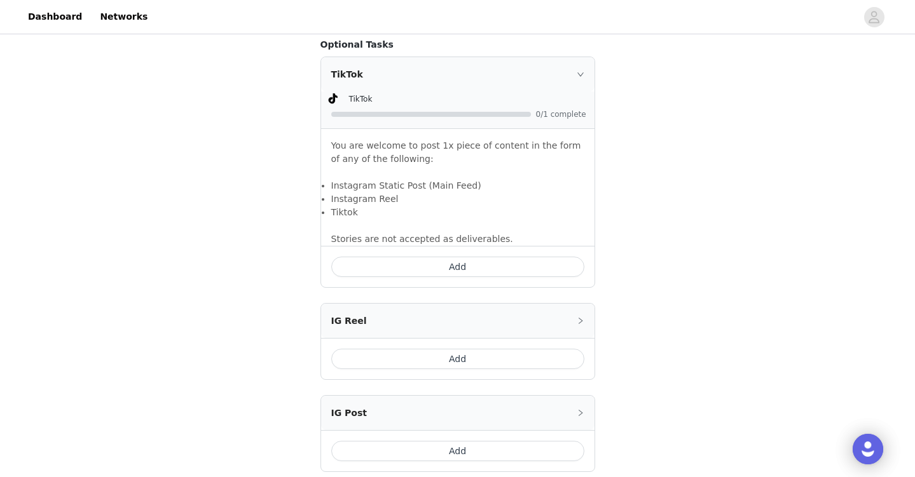
scroll to position [915, 0]
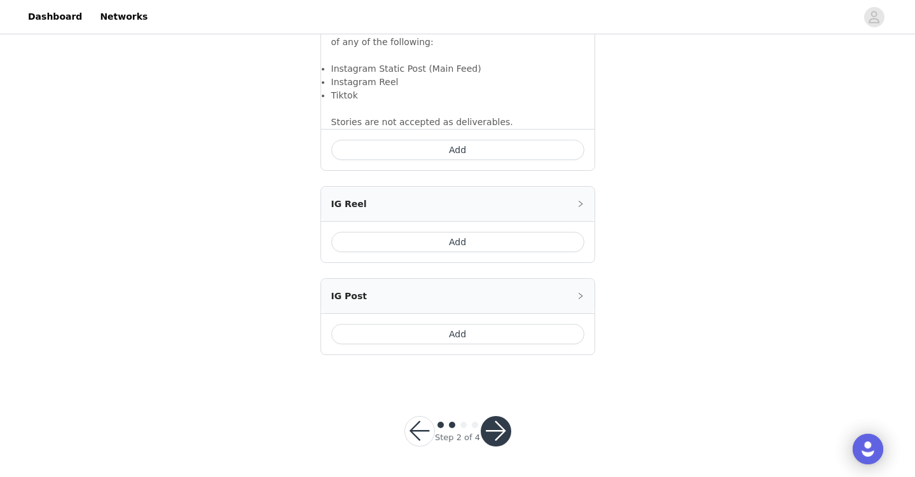
click at [586, 203] on div "IG Reel" at bounding box center [457, 204] width 273 height 34
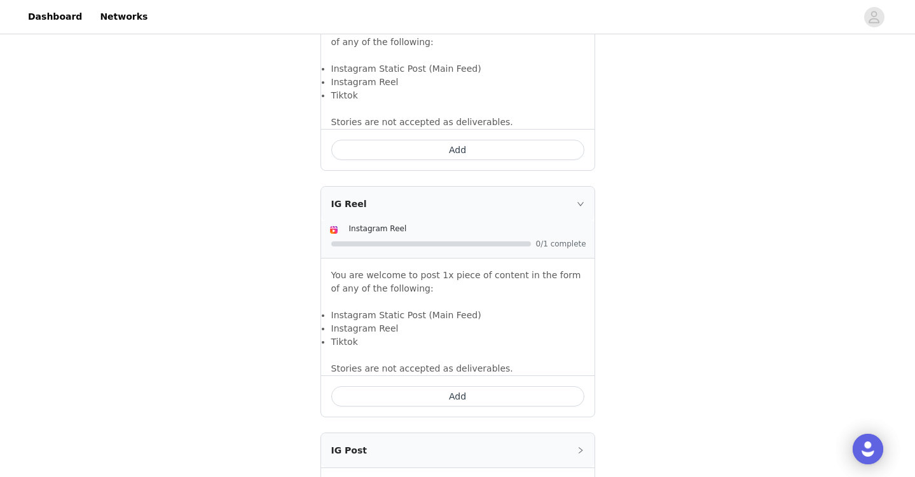
scroll to position [1070, 0]
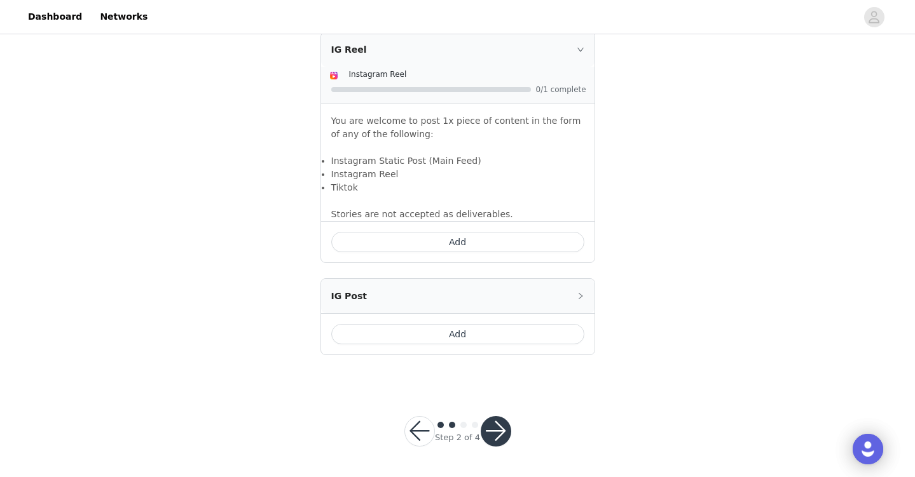
click at [576, 303] on div "IG Post" at bounding box center [457, 296] width 273 height 34
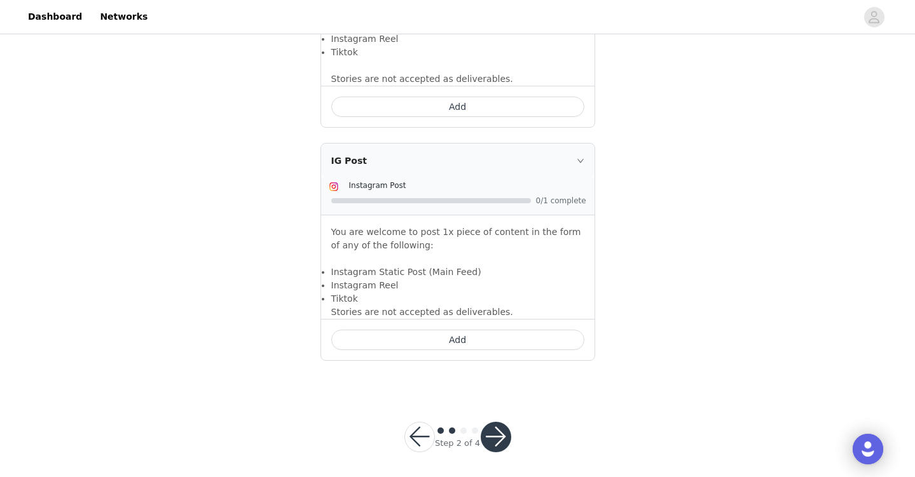
scroll to position [1211, 0]
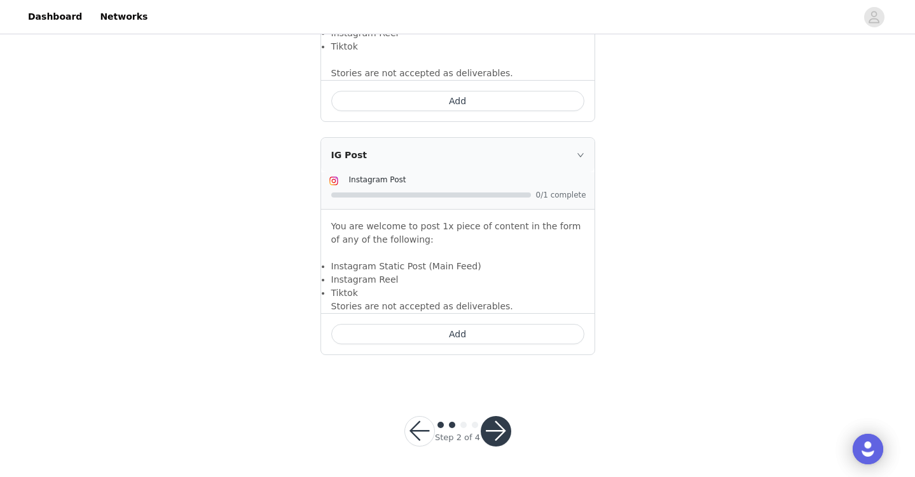
click at [484, 338] on button "Add" at bounding box center [457, 334] width 253 height 20
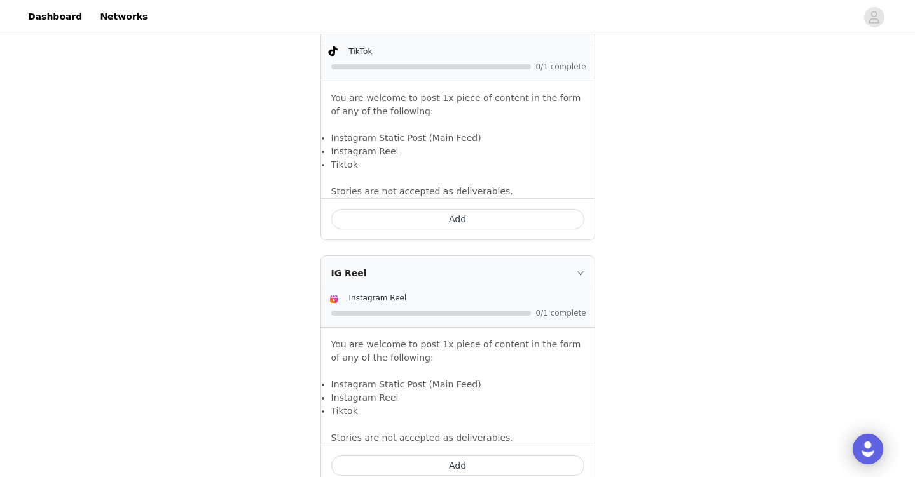
scroll to position [1230, 0]
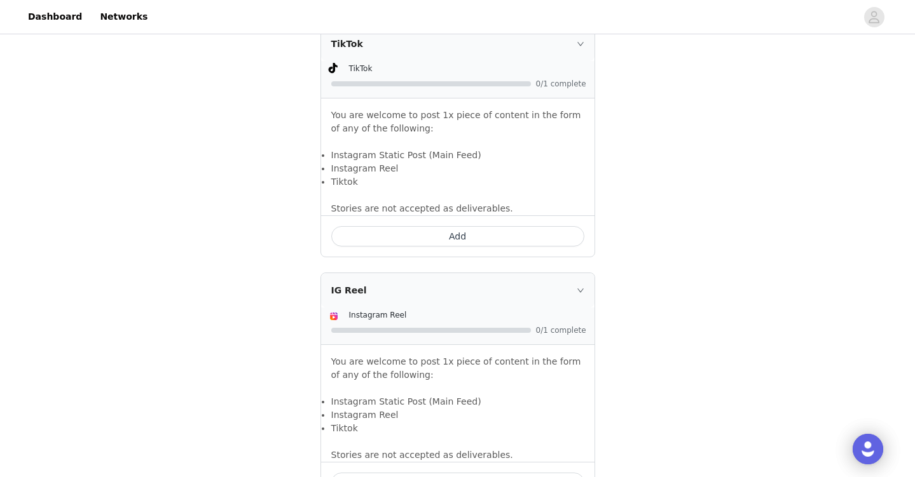
click at [497, 234] on button "Add" at bounding box center [457, 236] width 253 height 20
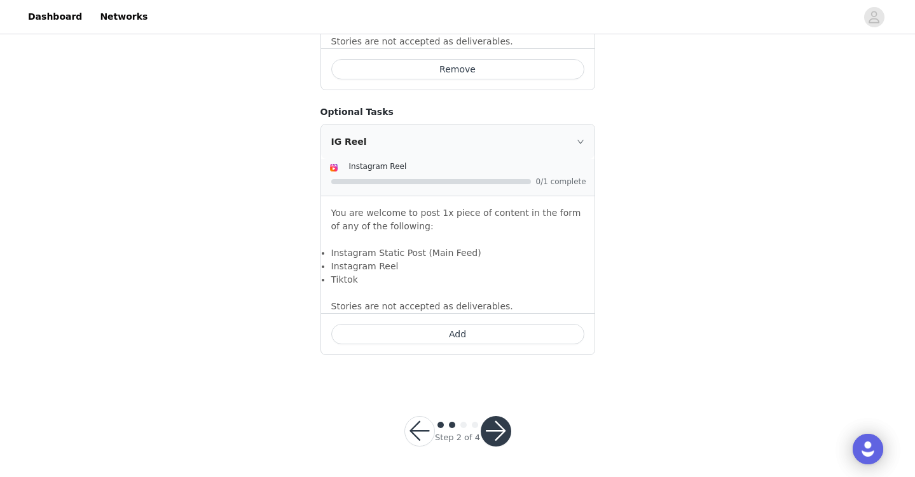
click at [495, 437] on button "button" at bounding box center [496, 431] width 31 height 31
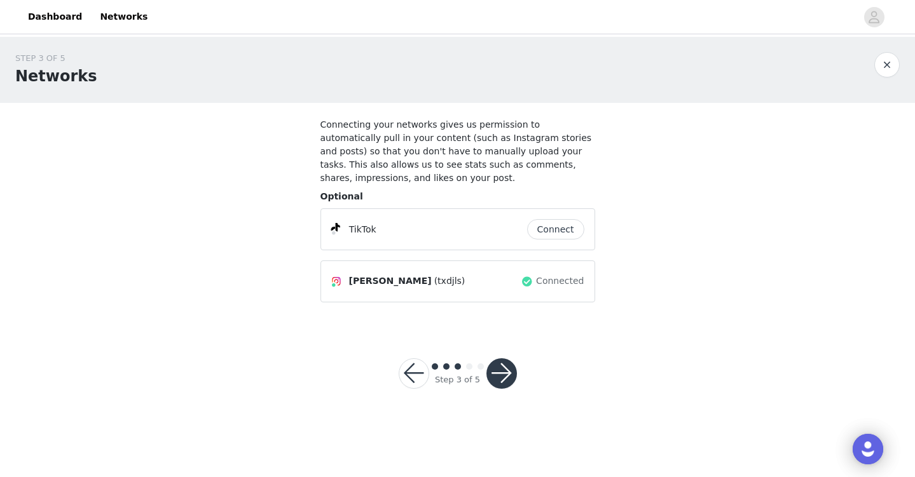
click at [506, 364] on button "button" at bounding box center [501, 374] width 31 height 31
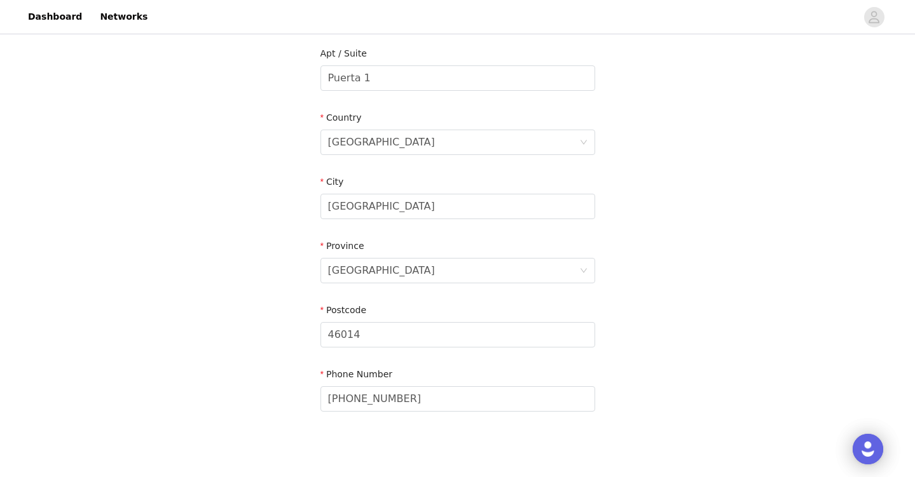
scroll to position [389, 0]
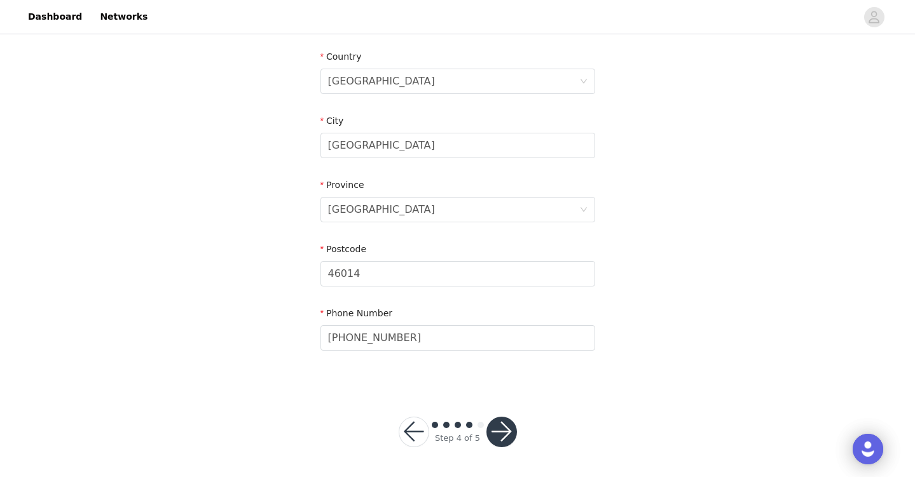
click at [498, 439] on button "button" at bounding box center [501, 432] width 31 height 31
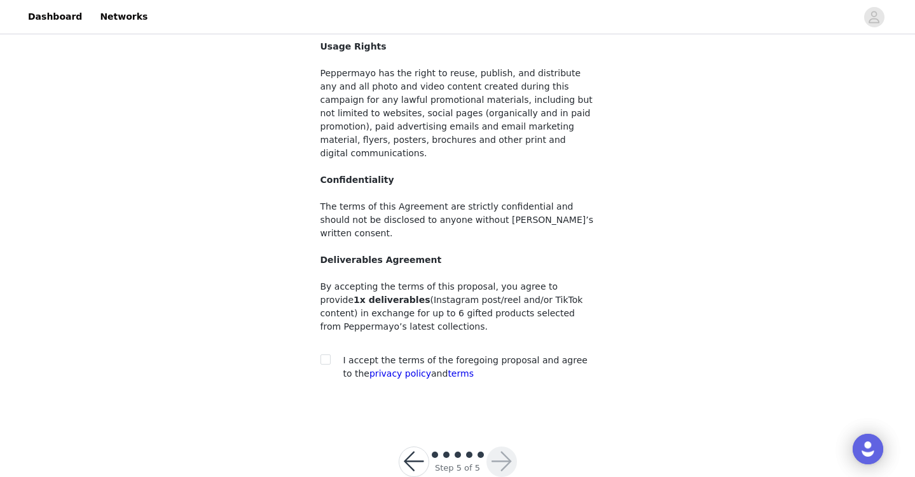
scroll to position [110, 0]
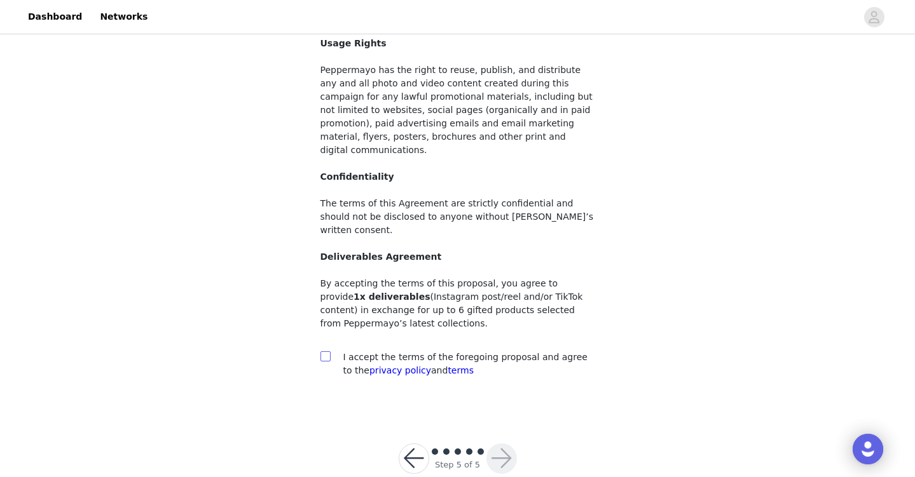
click at [326, 351] on label at bounding box center [325, 357] width 10 height 13
click at [326, 352] on input "checkbox" at bounding box center [324, 356] width 9 height 9
checkbox input "true"
click at [500, 444] on button "button" at bounding box center [501, 459] width 31 height 31
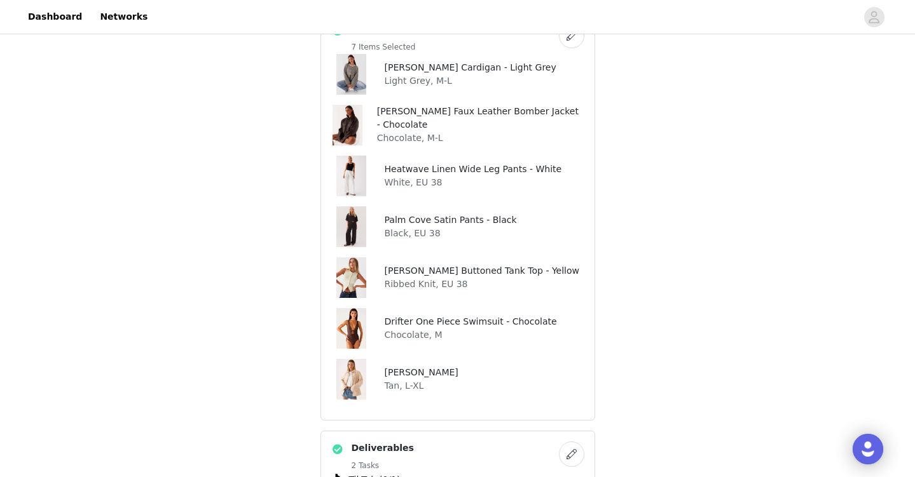
scroll to position [394, 0]
